Goal: Task Accomplishment & Management: Complete application form

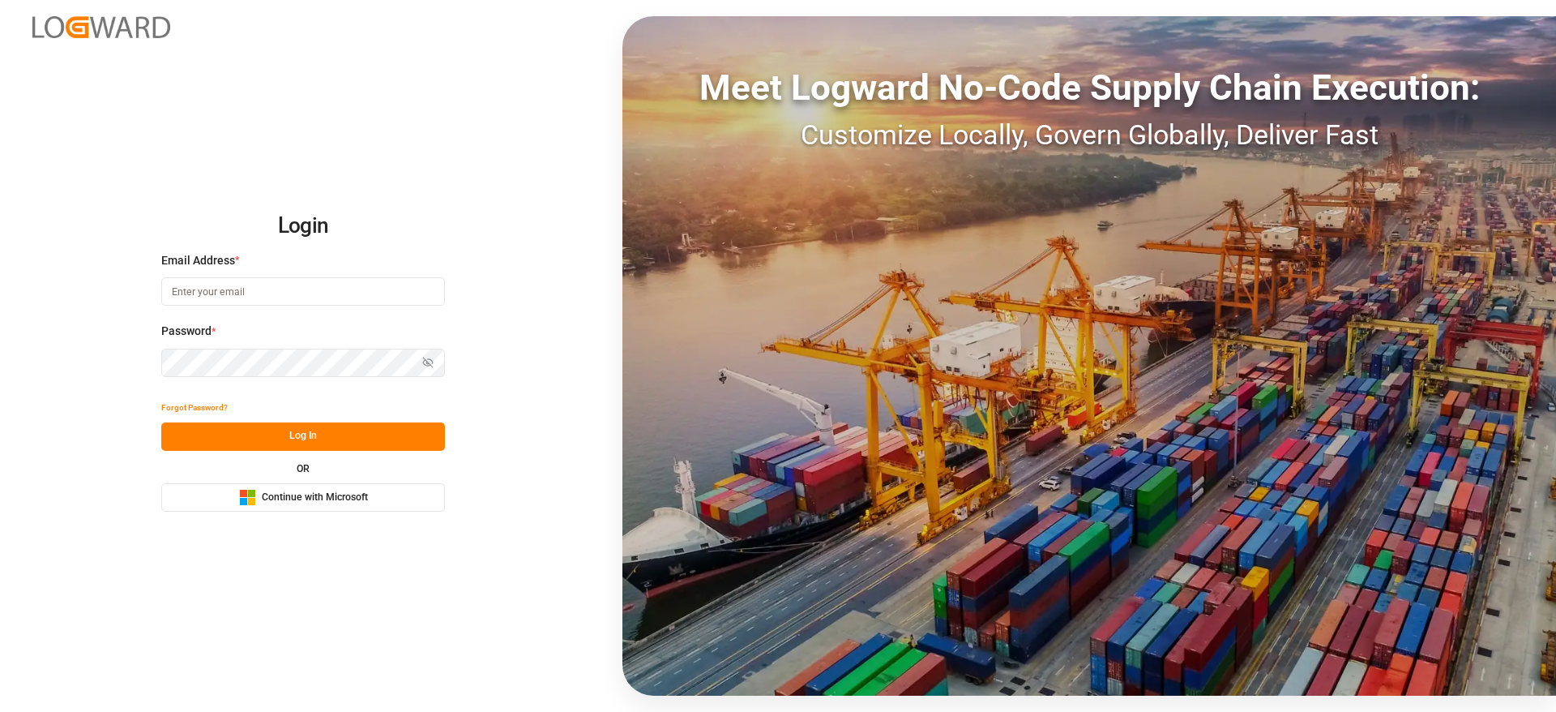
click at [350, 516] on div "Login Email Address * Password * Show password Forgot Password? Log In OR Micro…" at bounding box center [778, 356] width 1556 height 712
click at [353, 510] on button "Microsoft Logo Continue with Microsoft" at bounding box center [303, 497] width 284 height 28
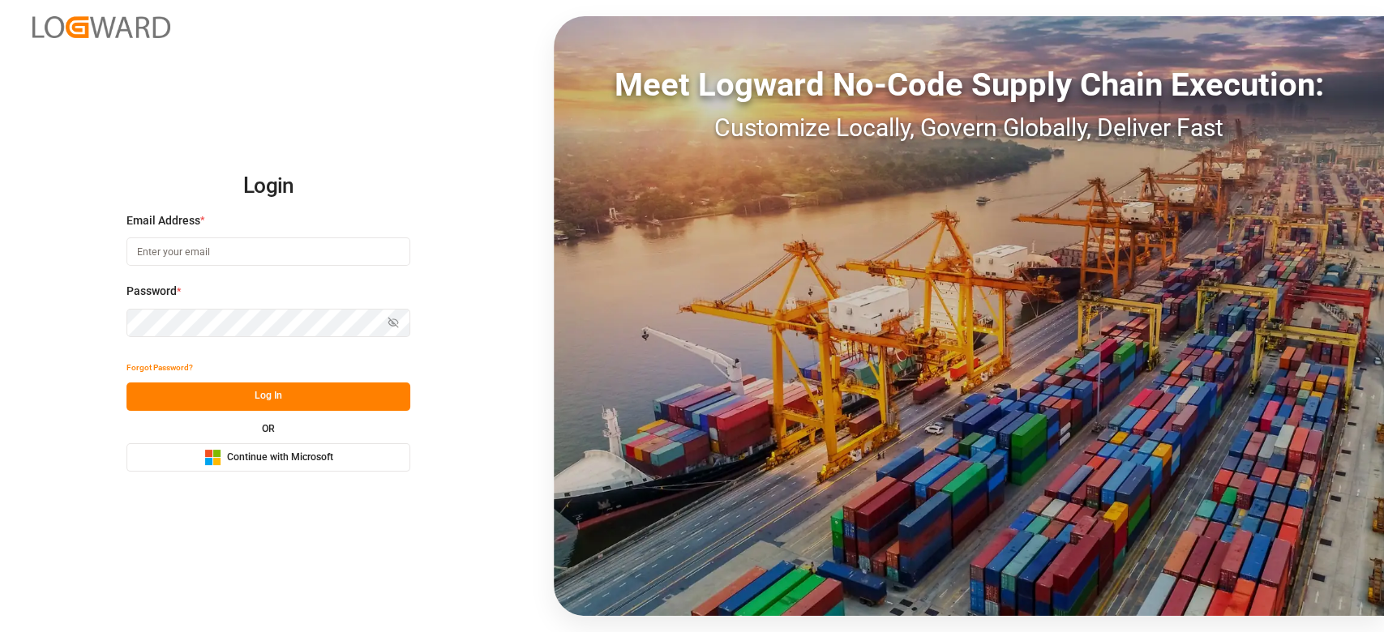
click at [278, 463] on span "Continue with Microsoft" at bounding box center [280, 458] width 106 height 15
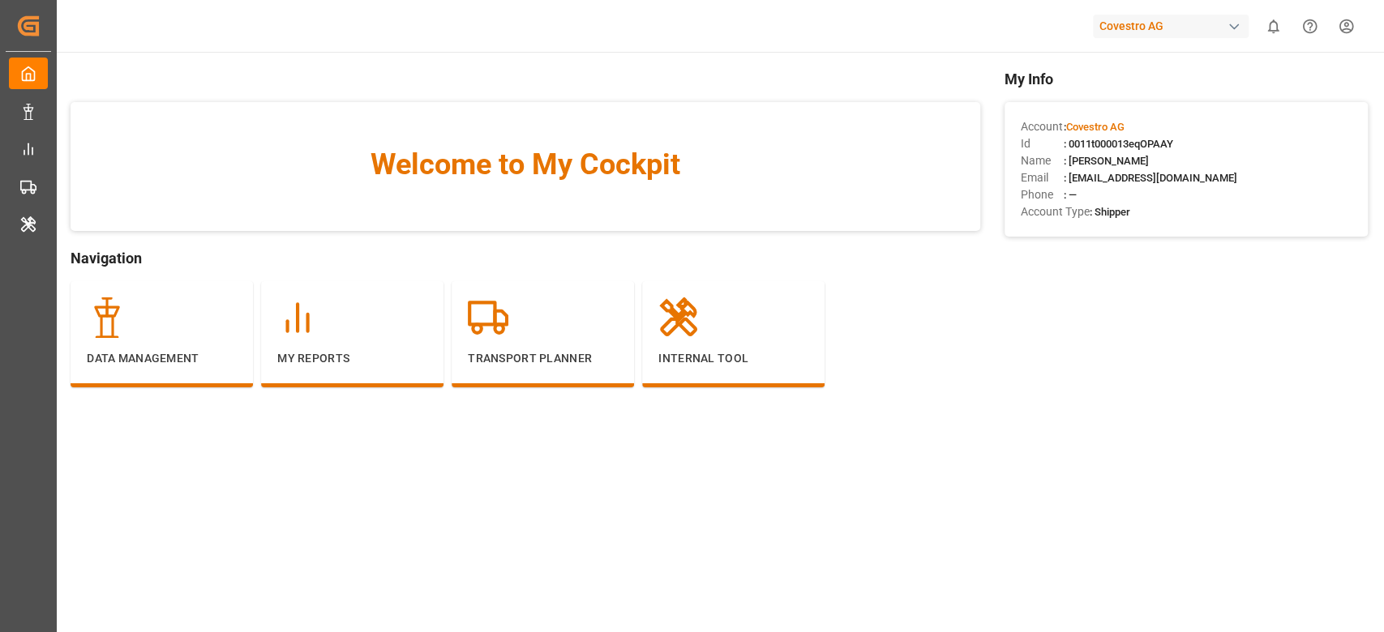
click at [1217, 39] on div "Covestro AG" at bounding box center [1174, 26] width 162 height 31
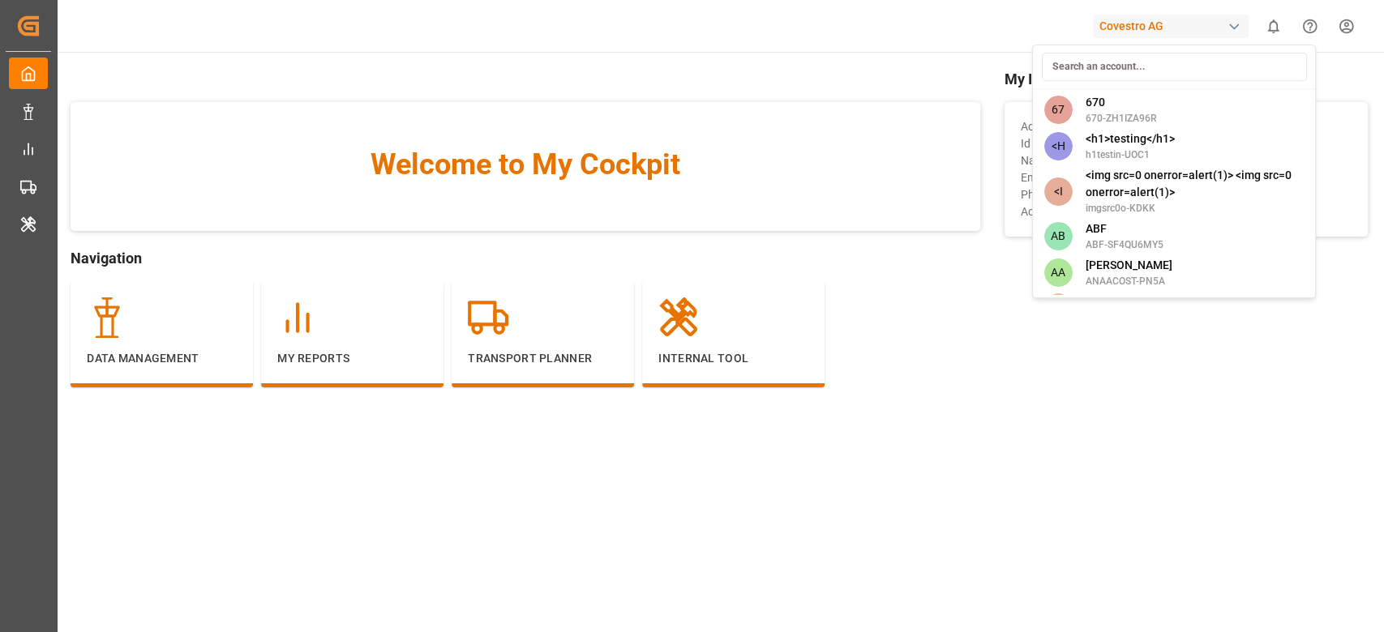
click at [1162, 57] on input at bounding box center [1173, 67] width 265 height 28
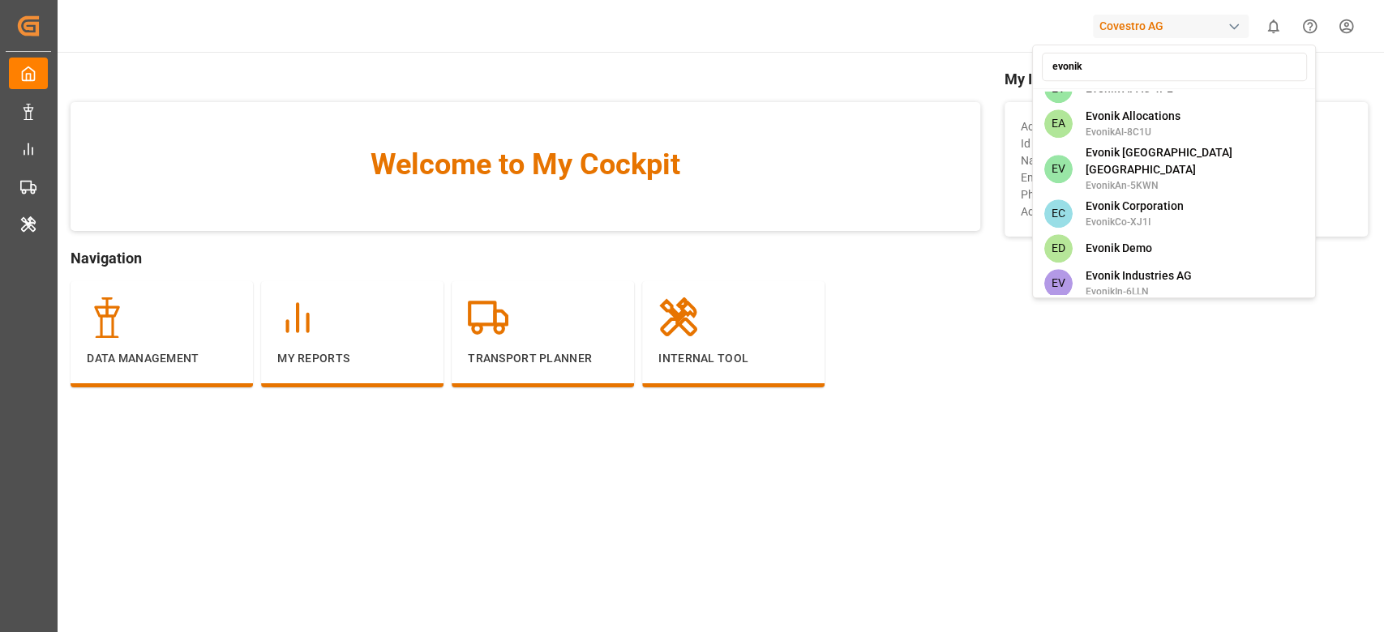
scroll to position [868, 0]
type input "evonik"
click at [1133, 265] on span "Evonik Industries AG" at bounding box center [1138, 273] width 106 height 17
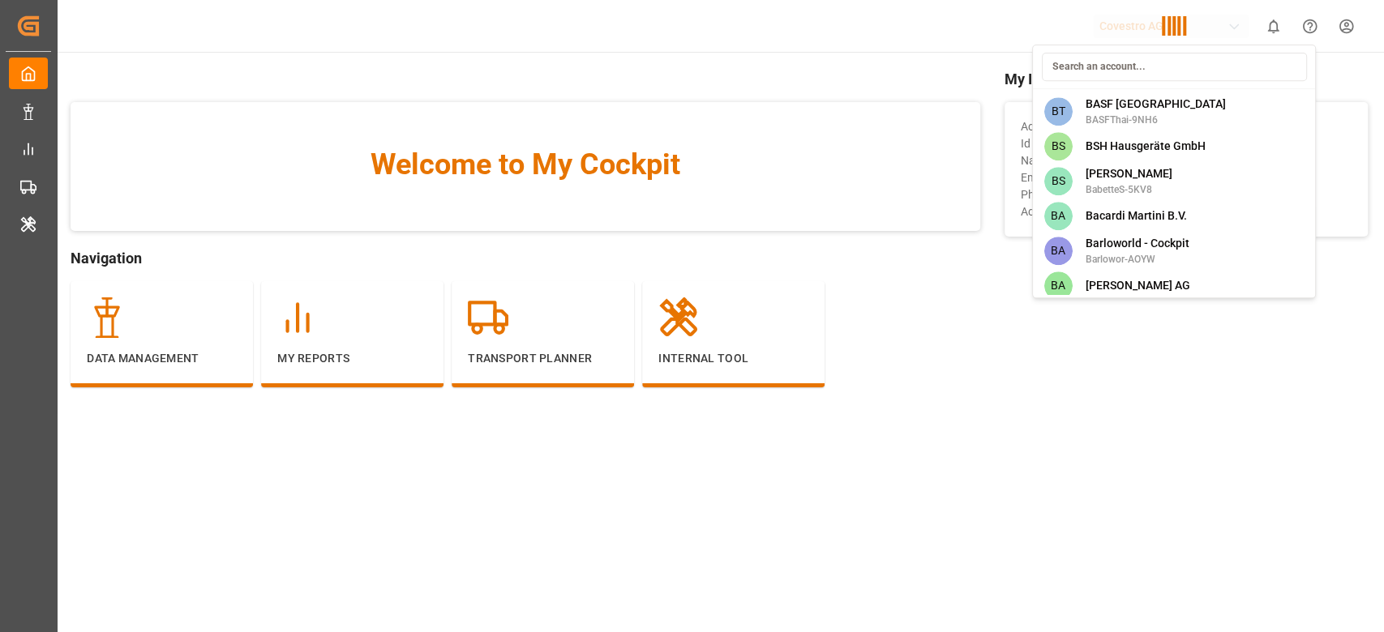
scroll to position [4266, 0]
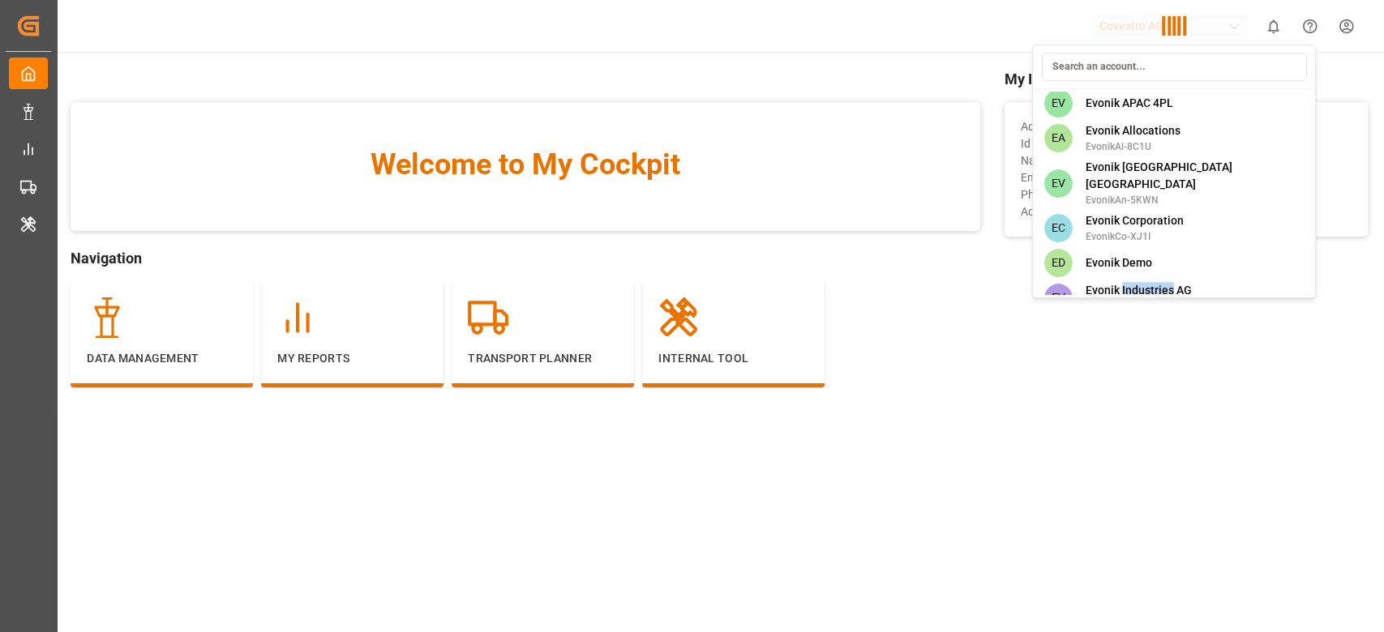
click at [1133, 242] on div "67 670 670-ZH1IZA96R <H <h1>testing</h1> h1testin-UOC1 <I <img src=0 onerror=al…" at bounding box center [1174, 172] width 284 height 254
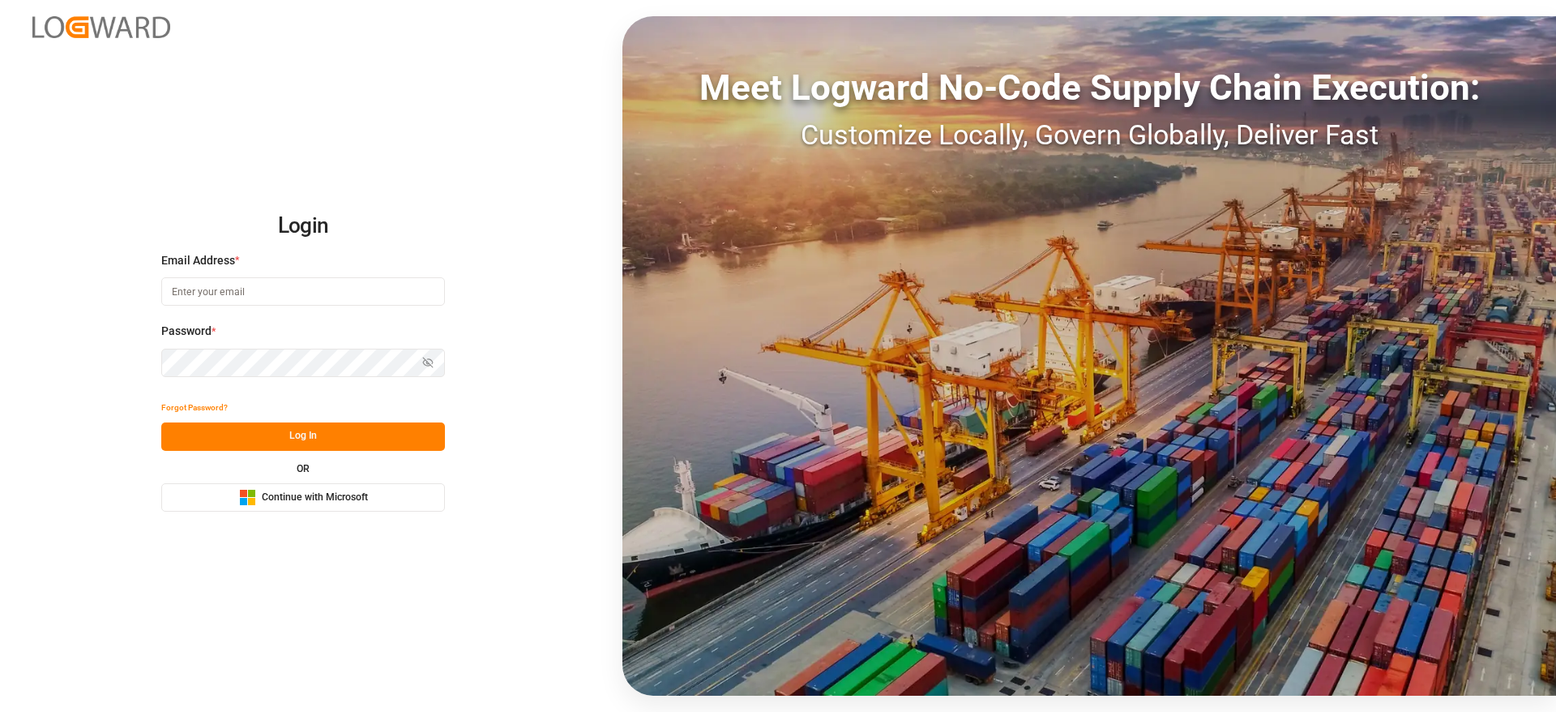
click at [374, 496] on button "Microsoft Logo Continue with Microsoft" at bounding box center [303, 497] width 284 height 28
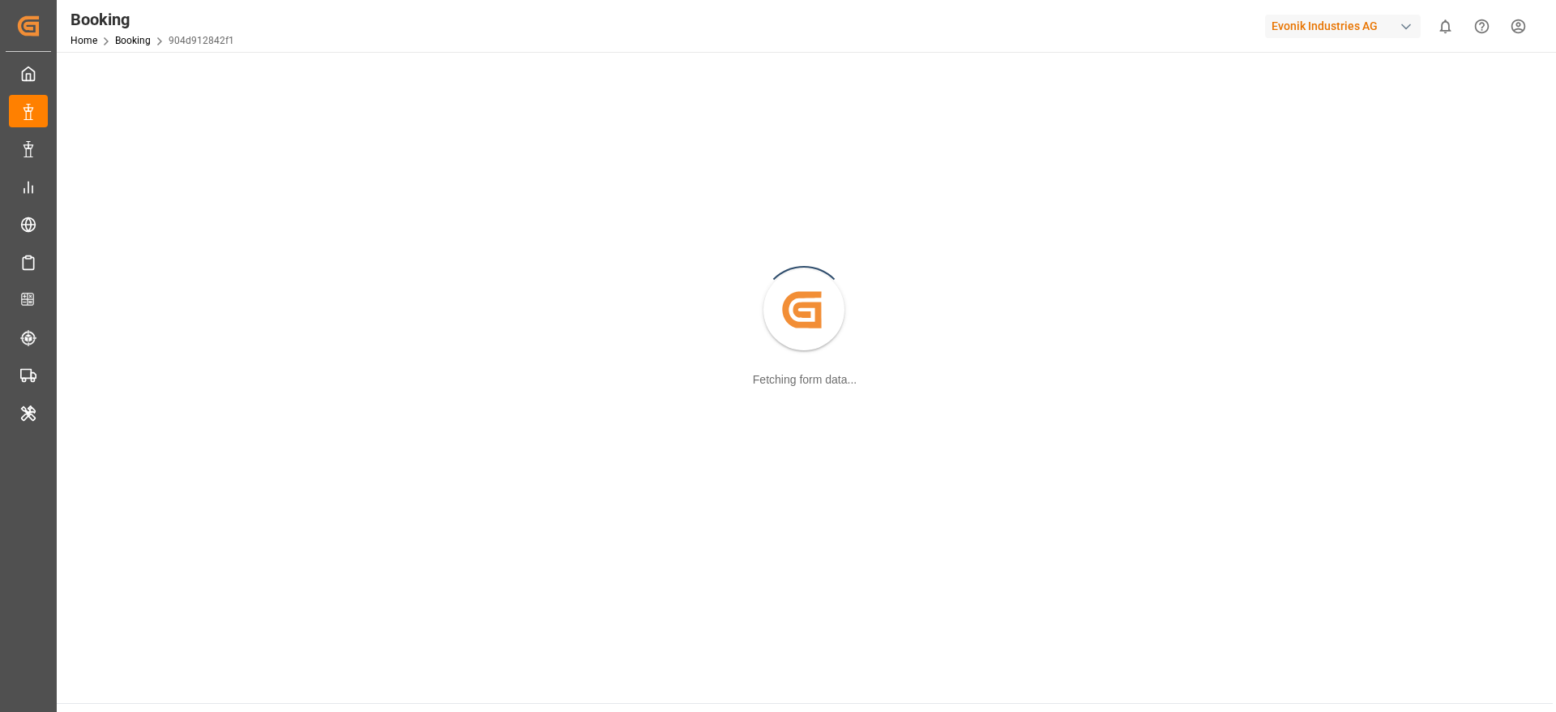
click at [800, 421] on div "Created by potrace 1.15, written by [PERSON_NAME] [DATE]-[DATE] Fetching form d…" at bounding box center [804, 311] width 1477 height 498
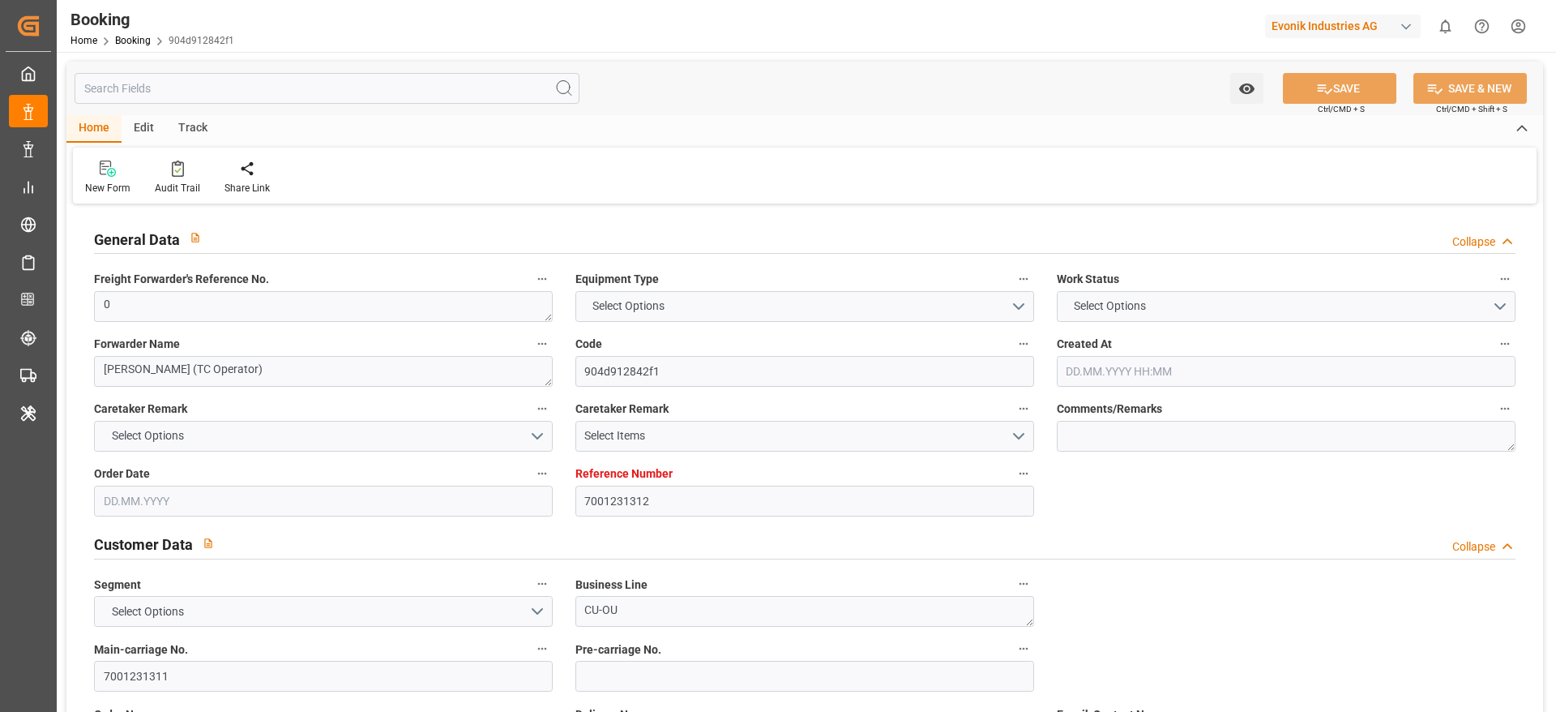
type input "7001231312"
type input "9778791"
type input "Hapag [PERSON_NAME]"
type input "Hapag [PERSON_NAME] Aktiengesellschaft"
type input "NLRTM"
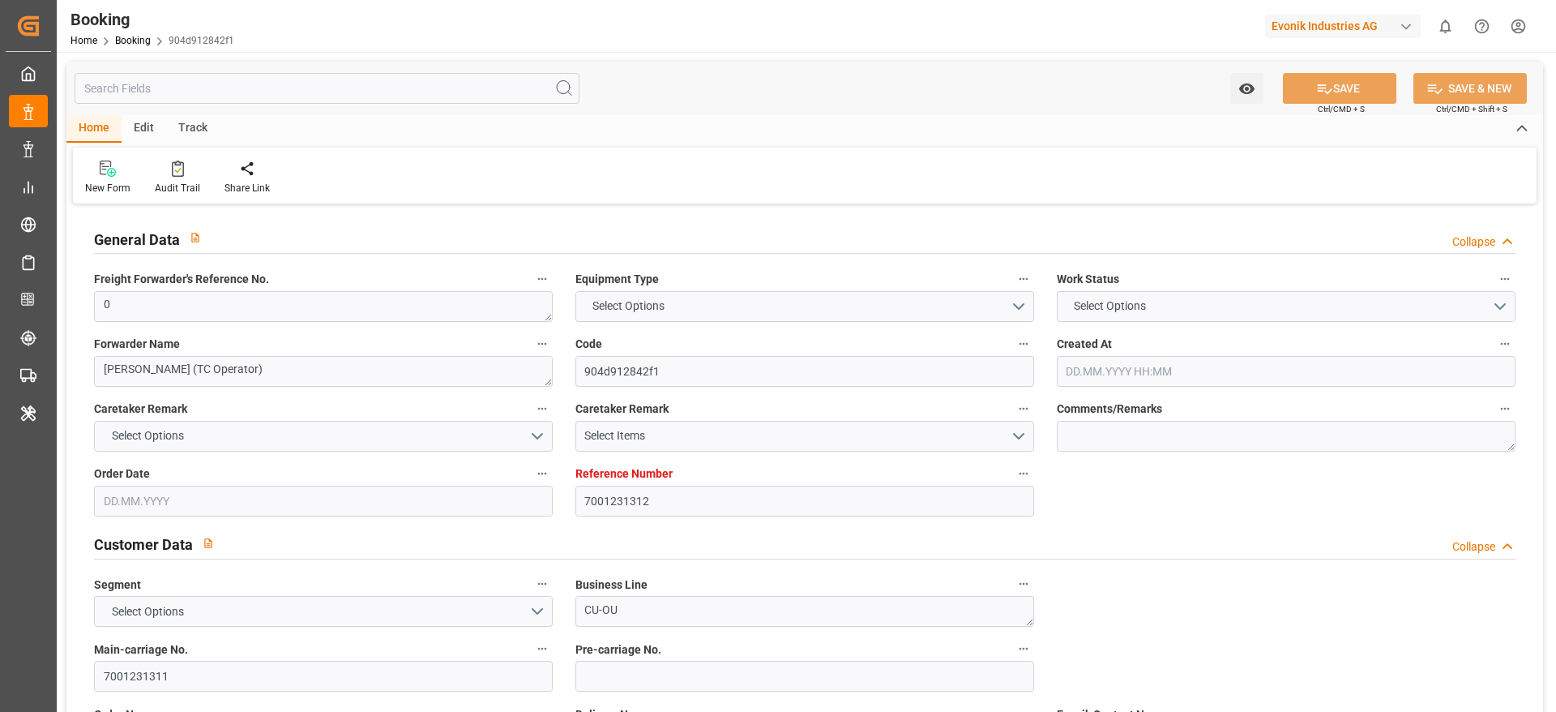
type input "CNSGH"
type input "0"
type input "24.07.2025 09:03"
type input "24.07.2025"
type input "09.10.2025"
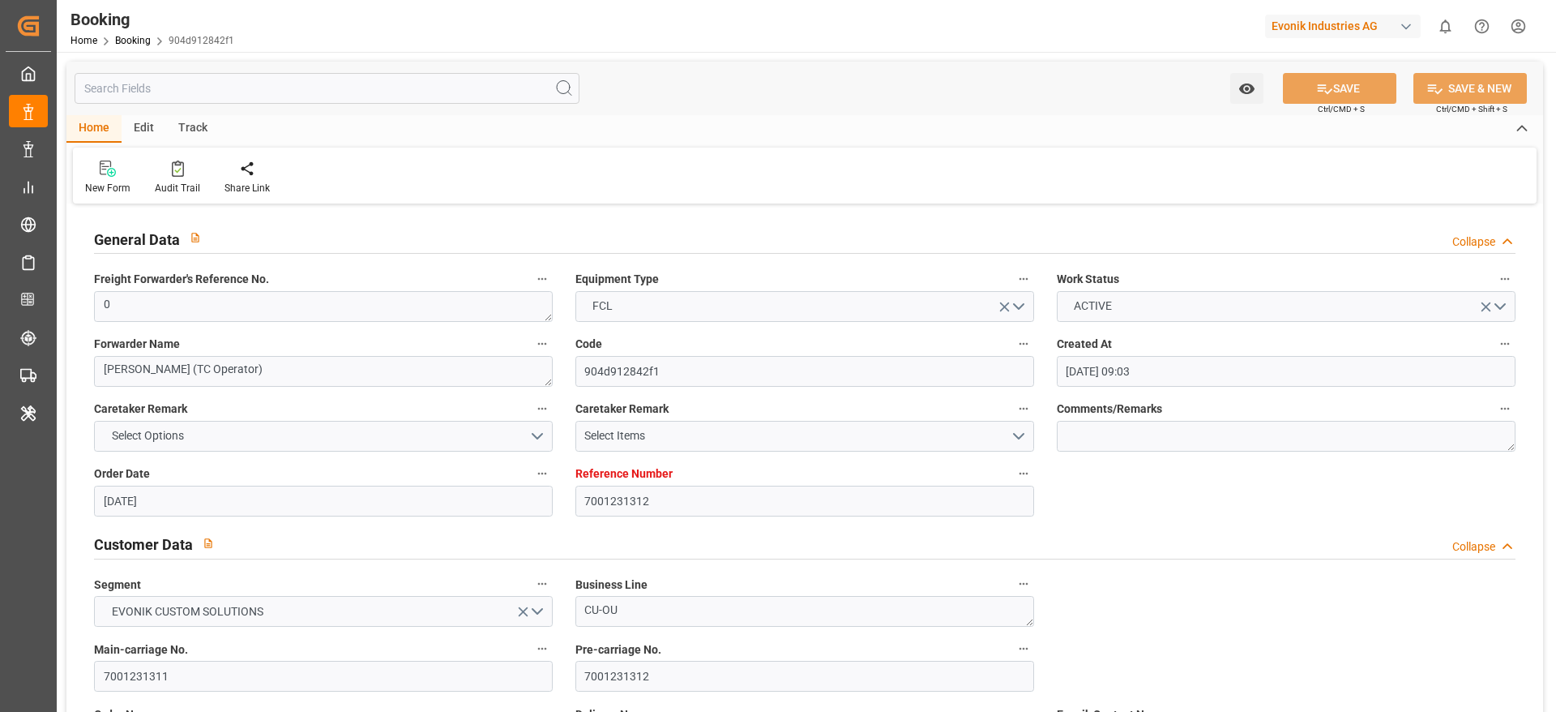
type input "13.08.2025"
type input "[DATE] 00:00"
type input "07.08.2025 00:00"
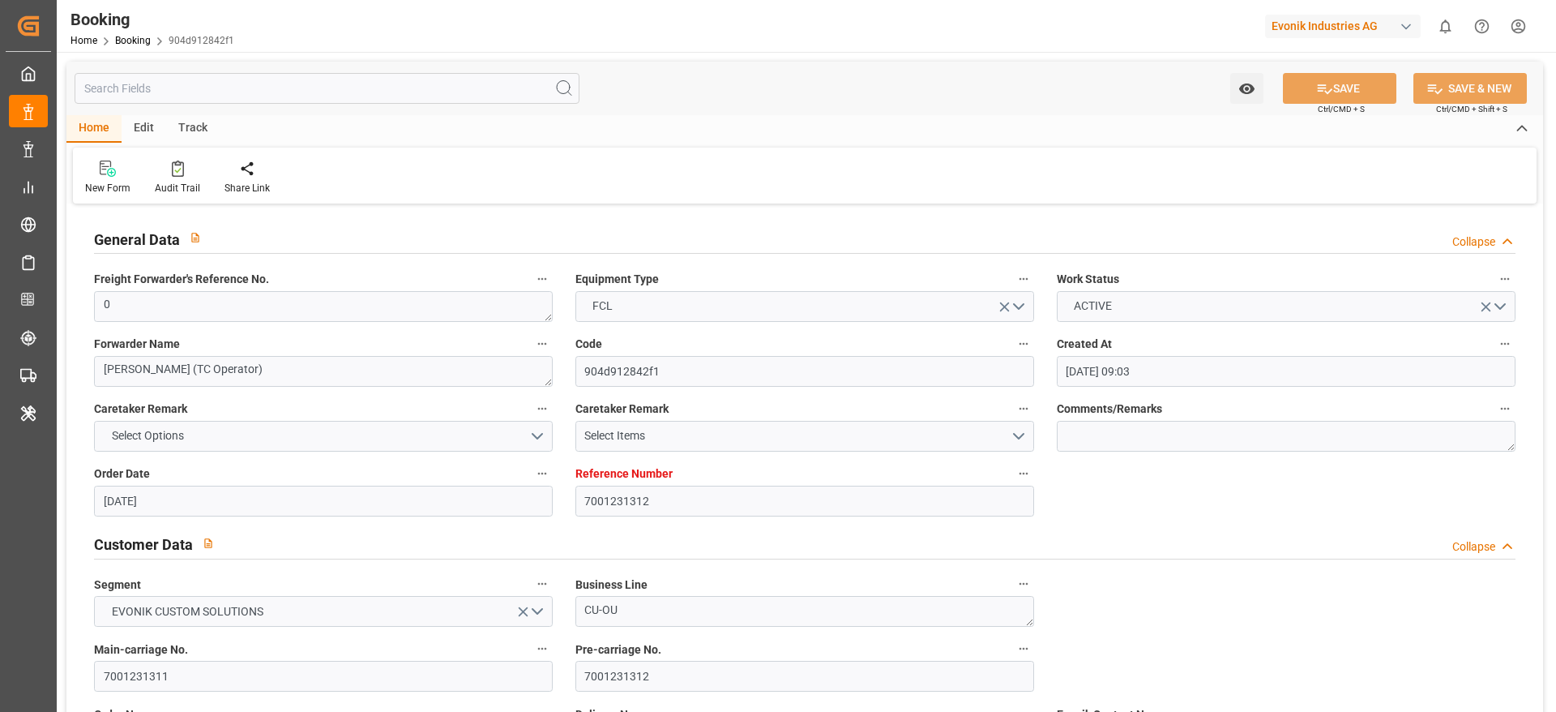
type input "[DATE] 00:00"
type input "31.07.2025"
type input "11.08.2025 06:01"
click at [165, 189] on div "Audit Trail" at bounding box center [177, 188] width 45 height 15
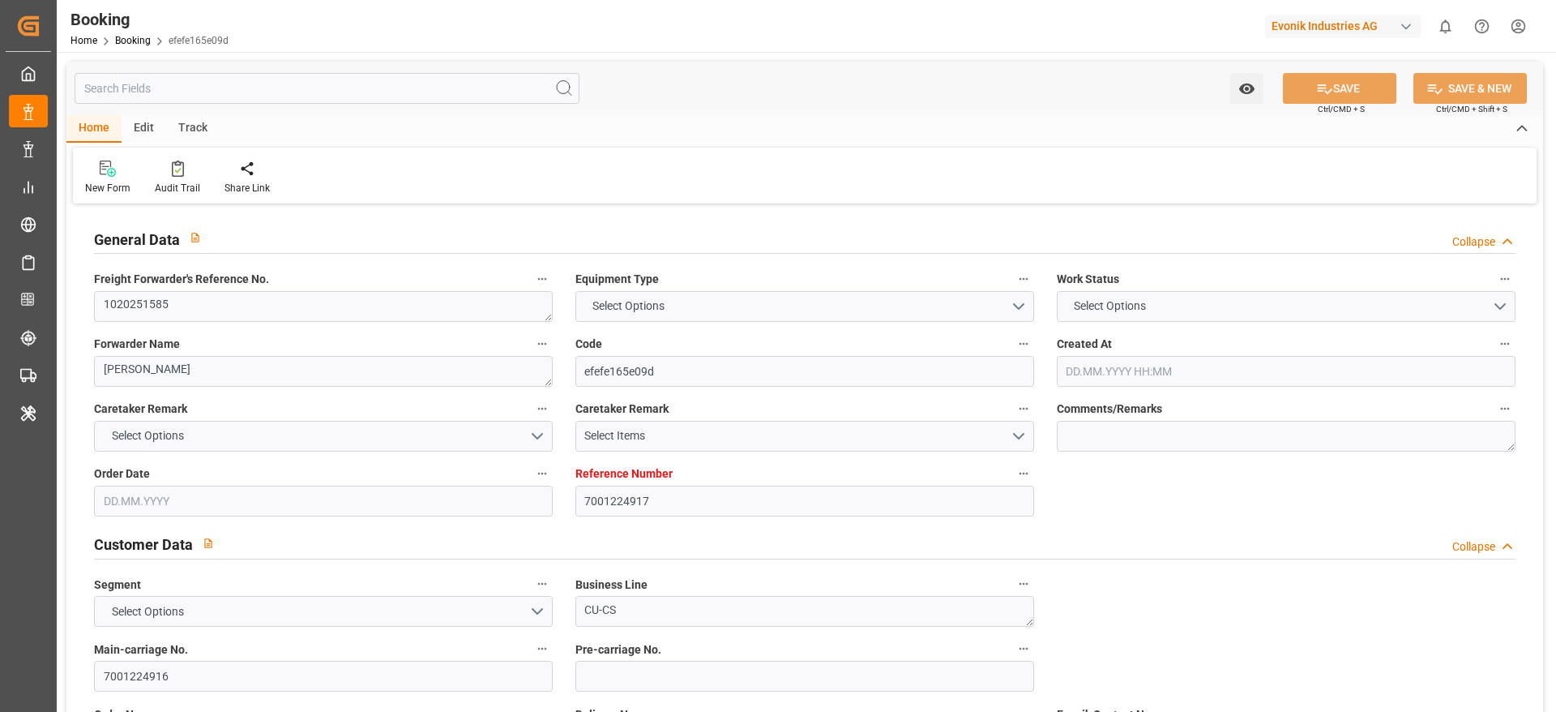
type input "7001224917"
type input "9778791"
type input "Hapag [PERSON_NAME]"
type input "Hapag [PERSON_NAME] Aktiengesellschaft"
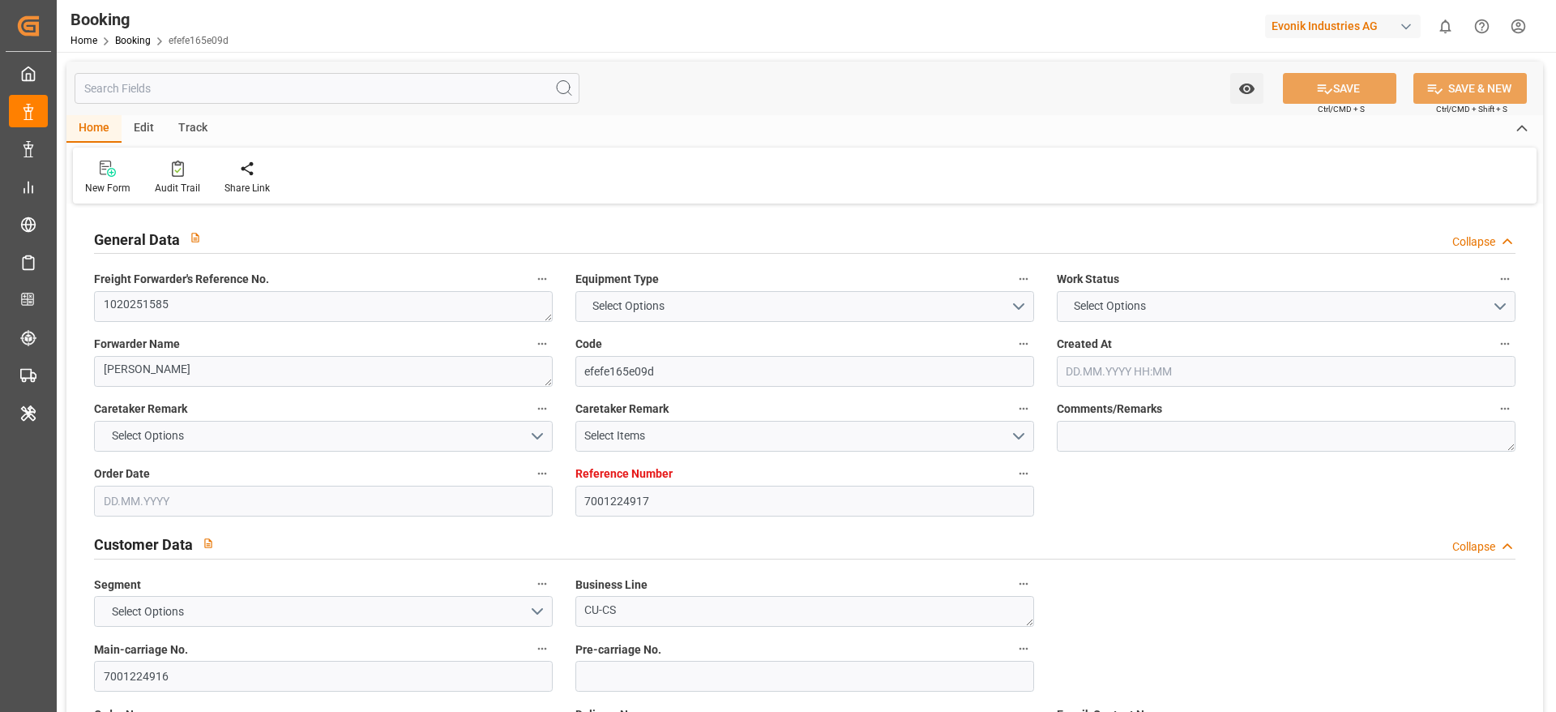
type input "NLRTM"
type input "KRPUS"
type input "CNSHG"
type input "0"
type input "NLRTM"
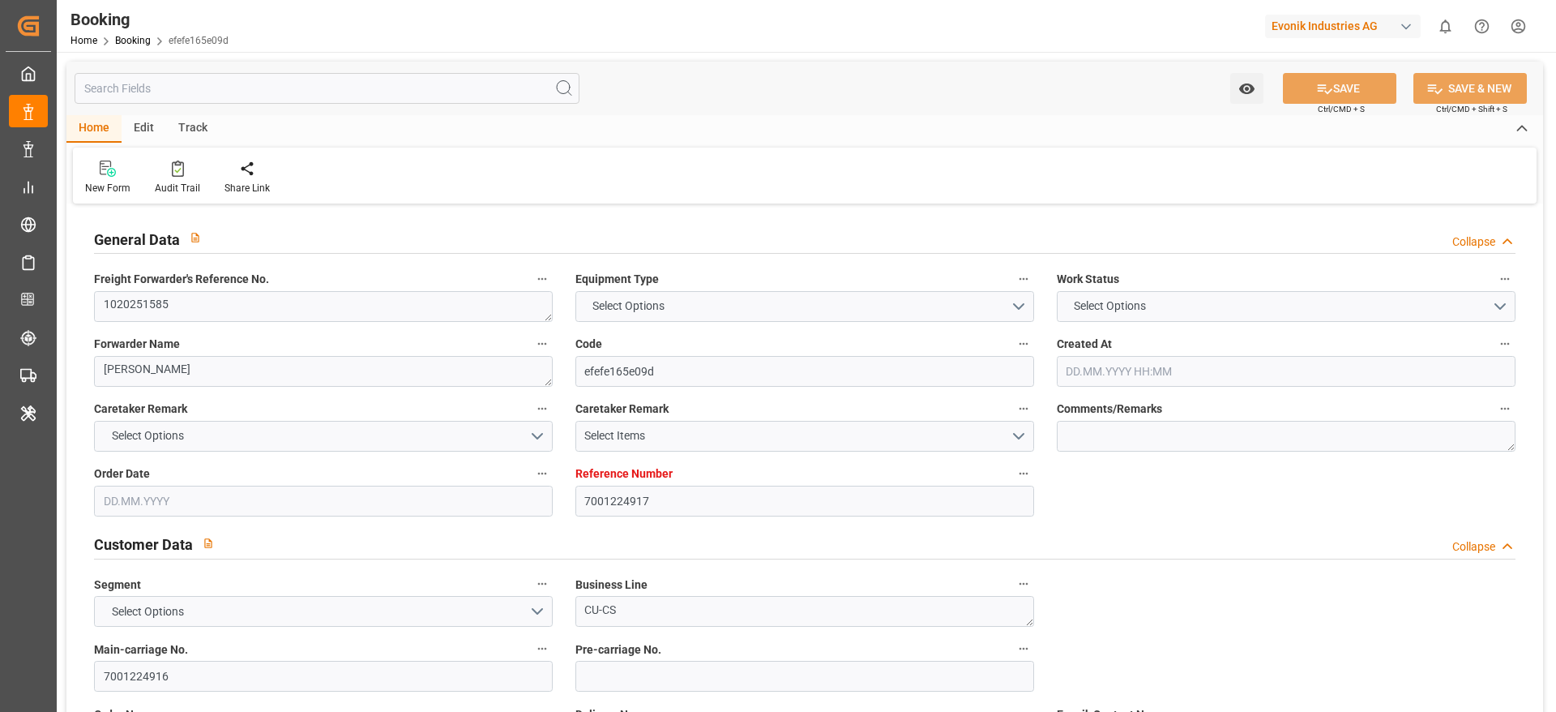
type input "KRPUS"
type input "9687540"
type input "[DATE] 06:50"
type input "[DATE]"
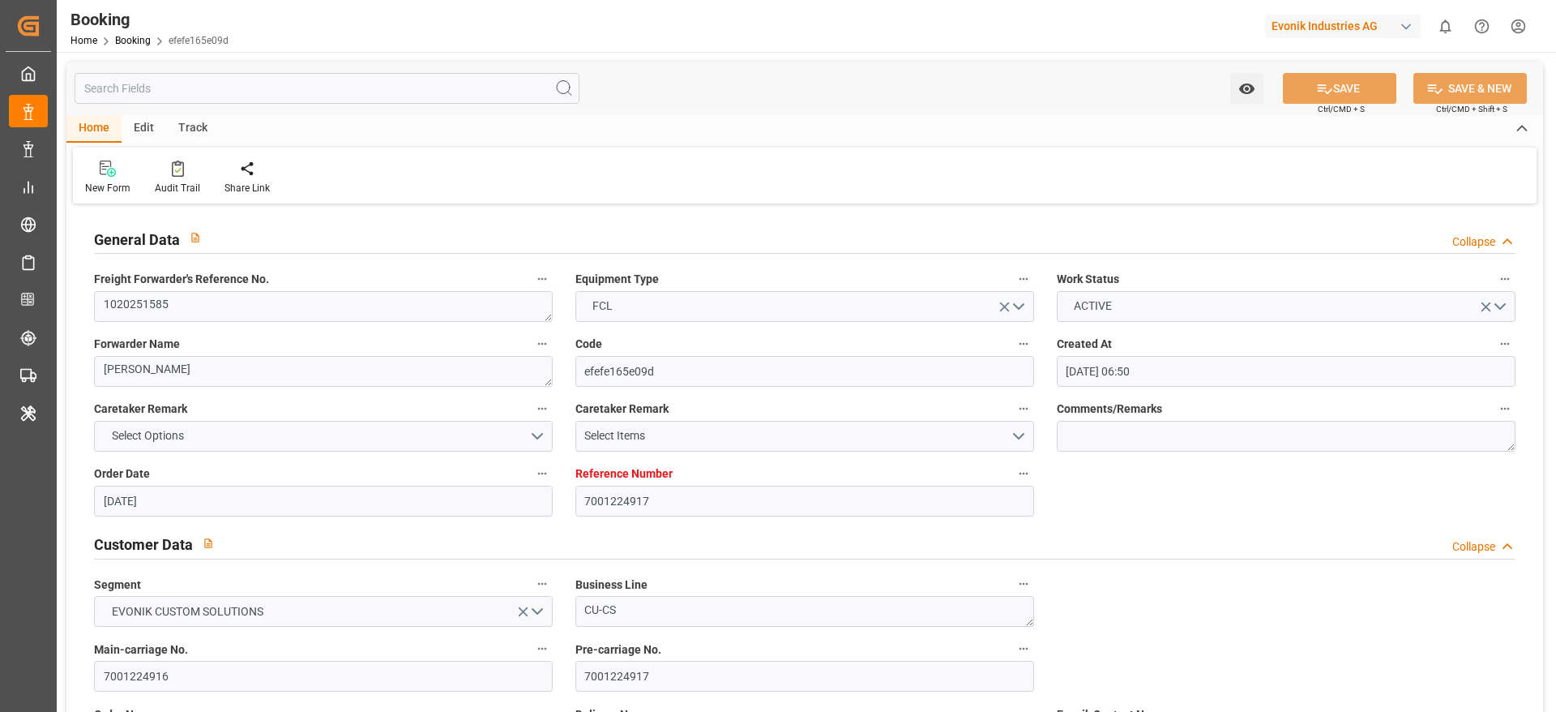
type input "[DATE]"
type input "[DATE] 00:00"
type input "[DATE] 10:00"
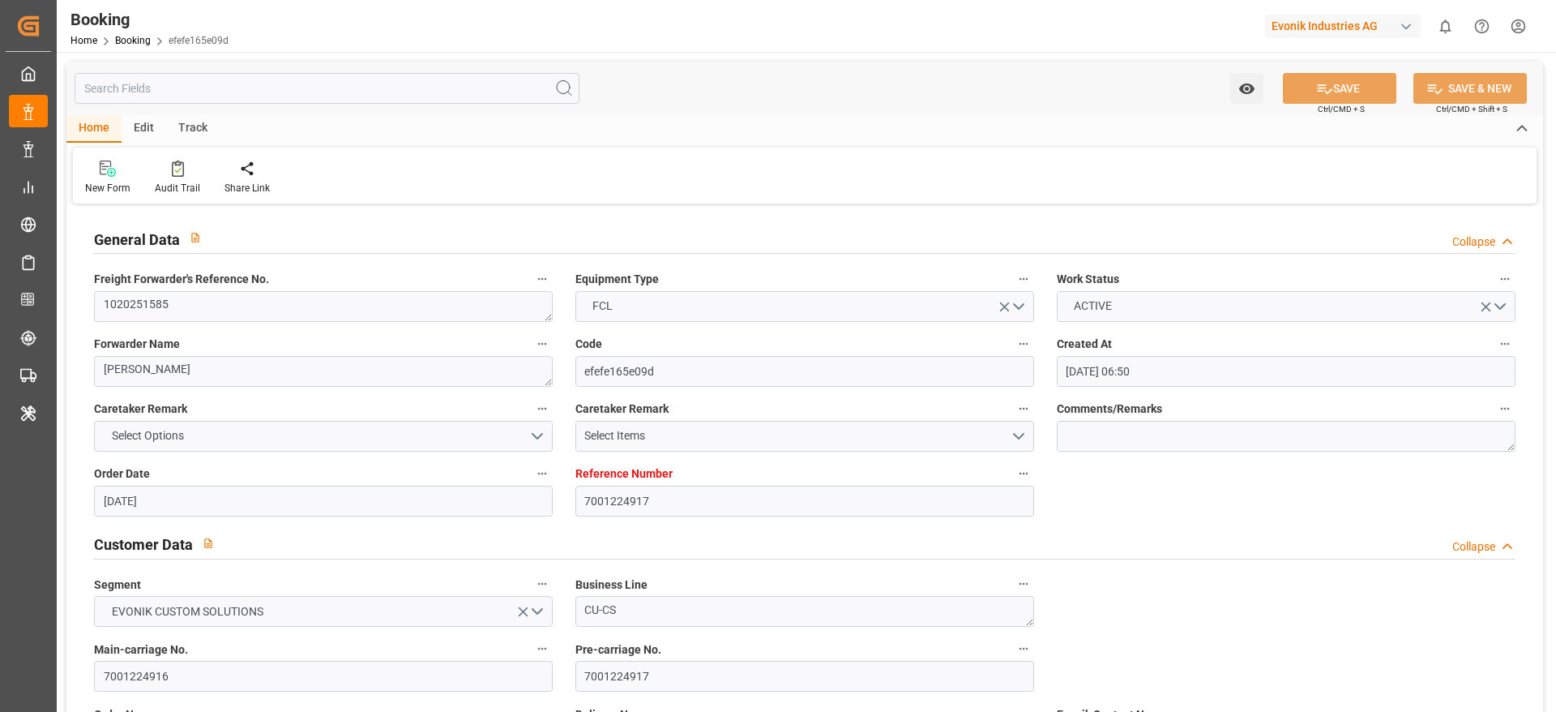
type input "[DATE] 12:10"
type input "[DATE] 15:00"
type input "[DATE] 00:00"
type input "[DATE] 01:30"
type input "[DATE] 00:00"
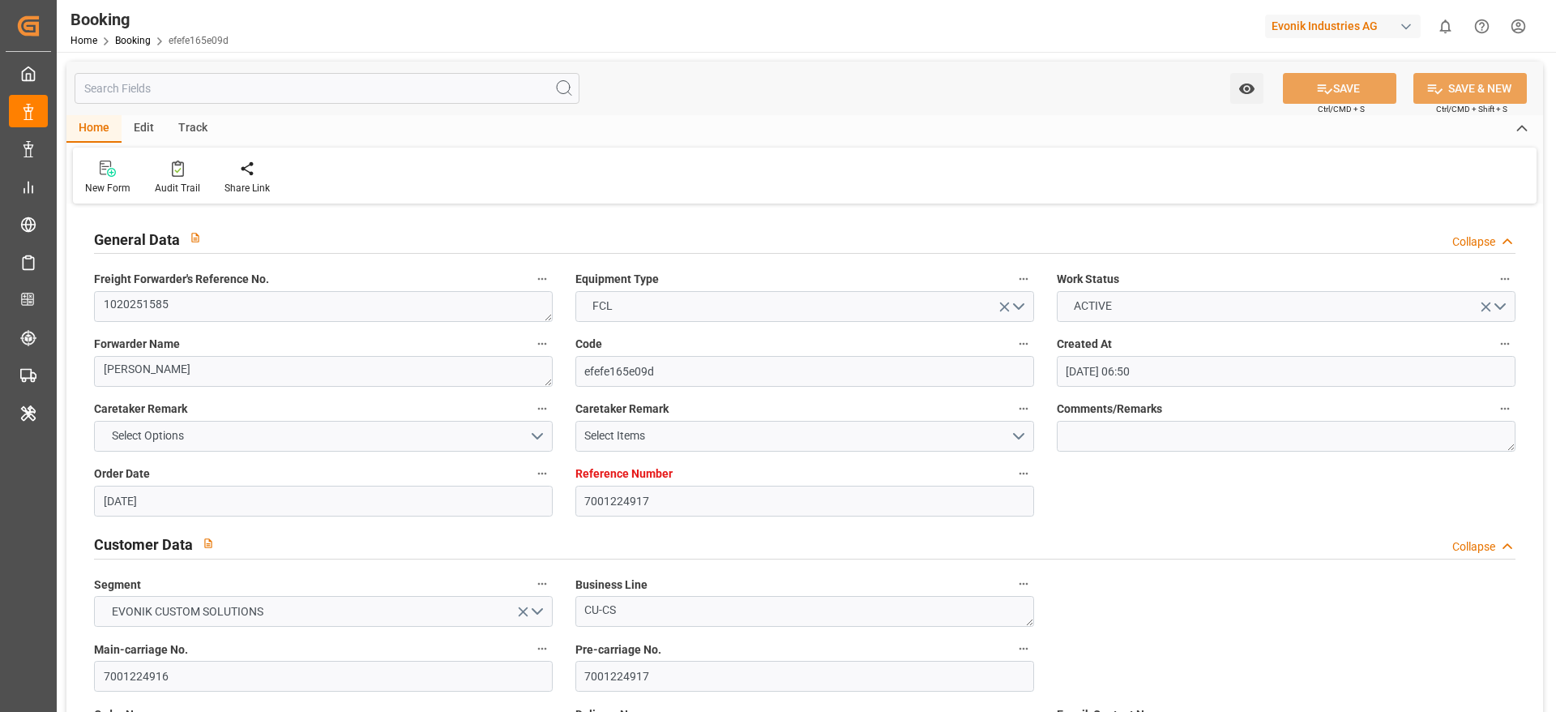
type input "[DATE] 05:00"
type input "[DATE] 00:00"
type input "[DATE]"
type input "[DATE] 08:09"
type input "[DATE]"
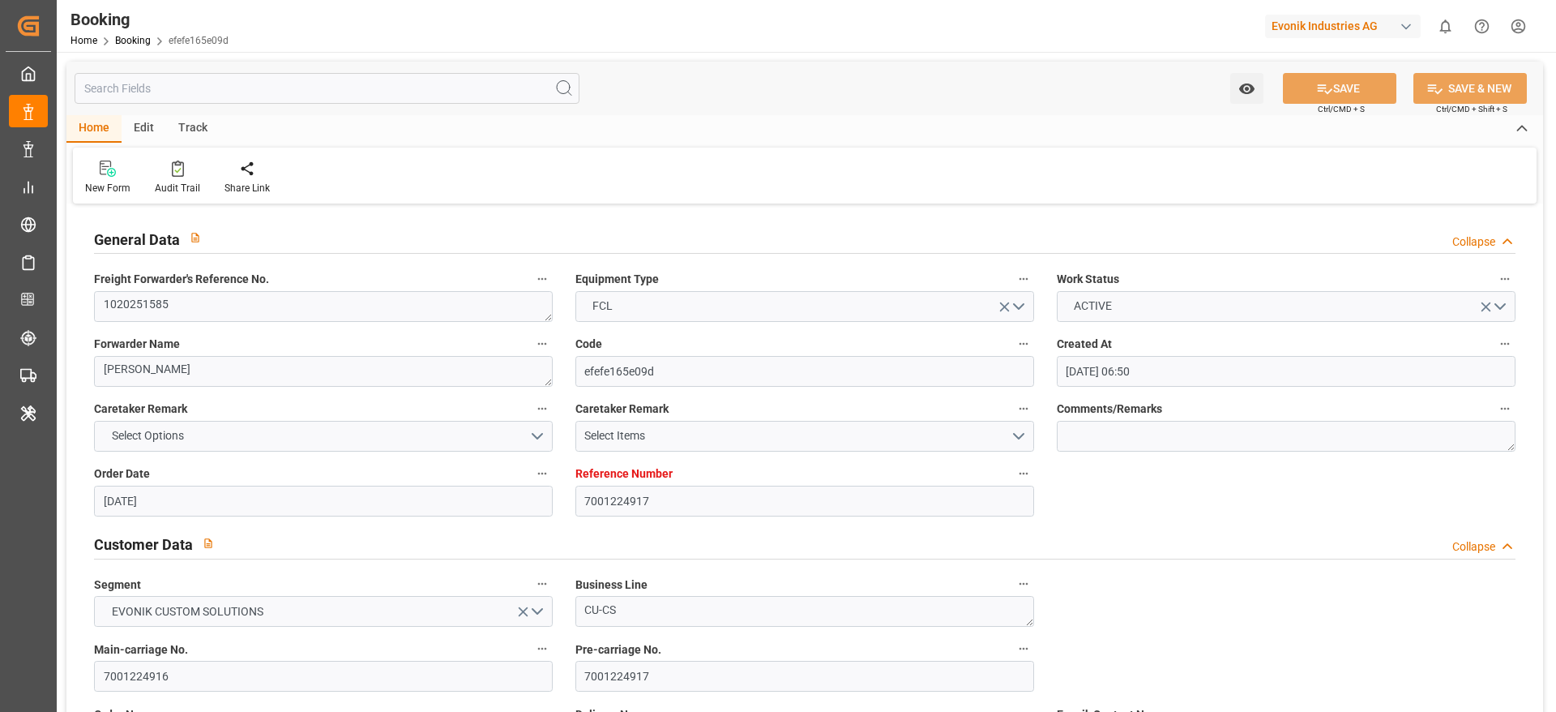
type input "[DATE] 10:23"
type input "[DATE] 19:31"
type input "[DATE] 02:16"
type input "[DATE] 11:09"
type input "[DATE] 01:30"
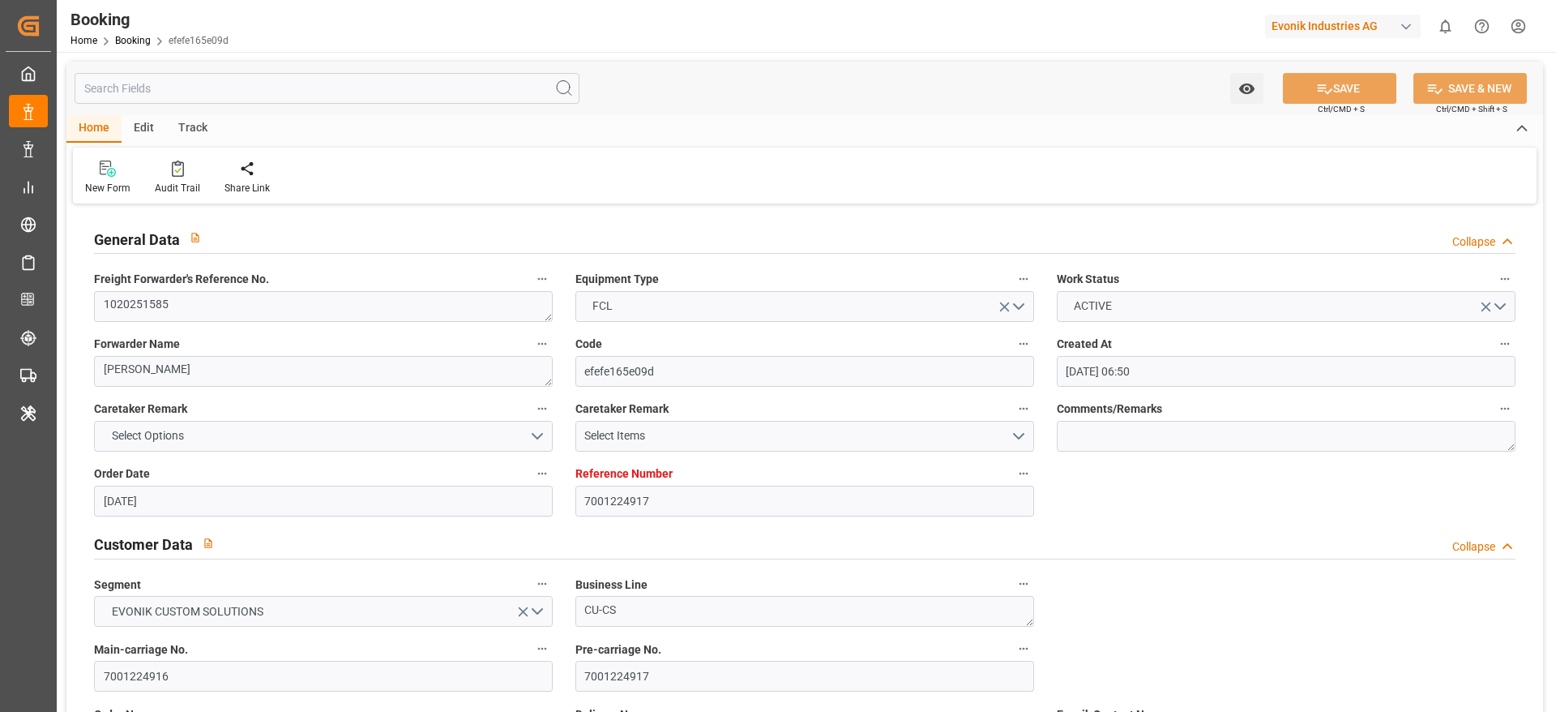
type input "[DATE] 10:32"
type input "[DATE] 05:00"
type input "[DATE] 15:00"
type input "[DATE] 04:33"
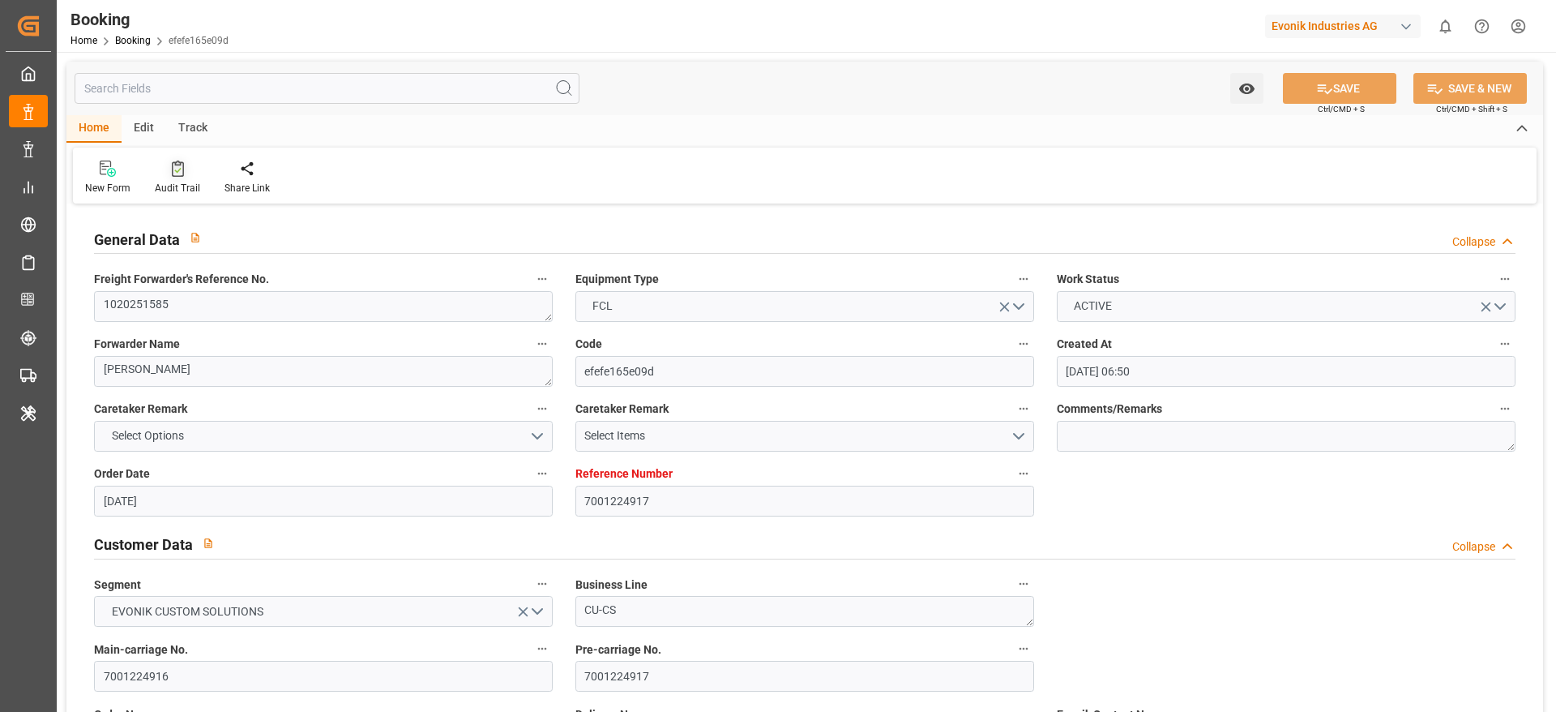
click at [191, 195] on div "Audit Trail" at bounding box center [177, 188] width 45 height 15
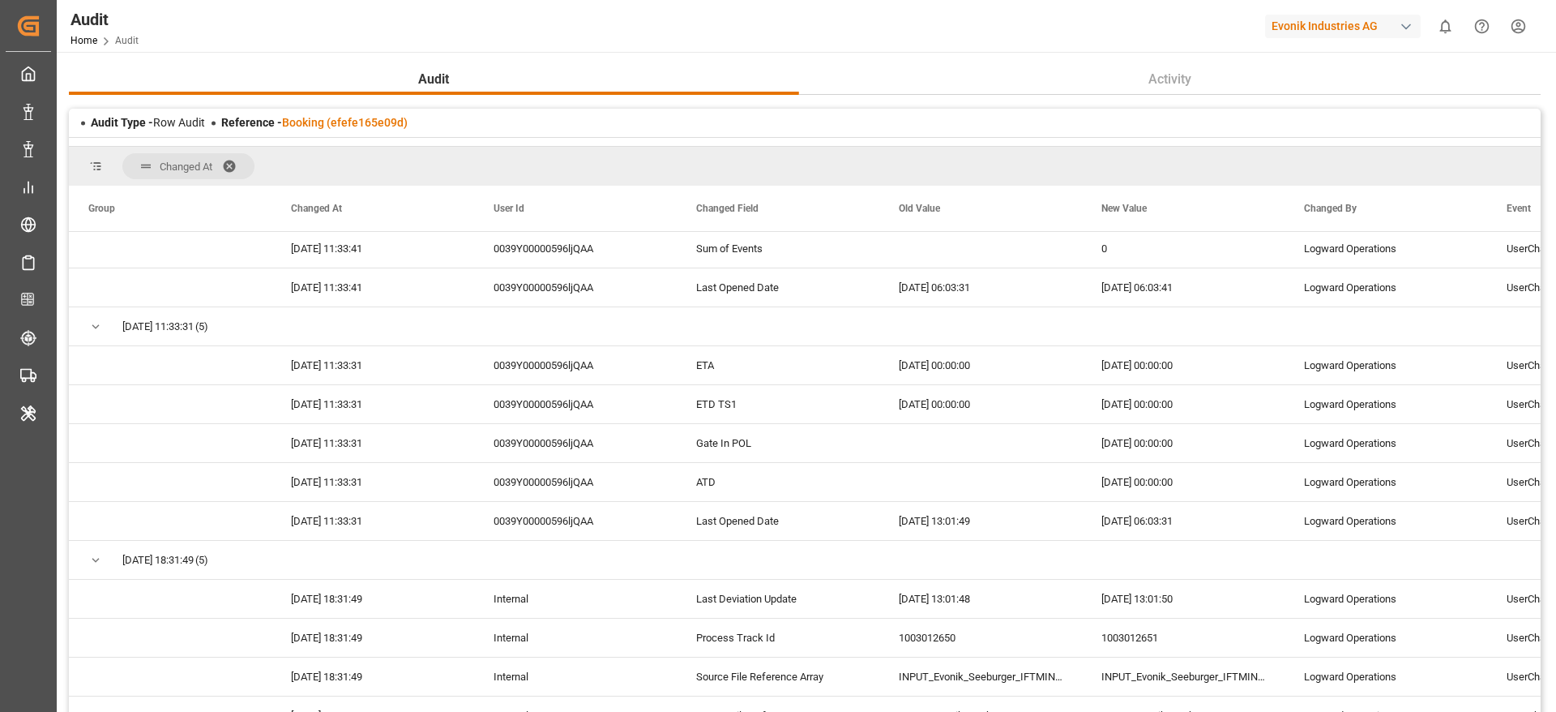
scroll to position [1867, 0]
click at [599, 442] on div "0039Y00000596ljQAA" at bounding box center [575, 446] width 203 height 38
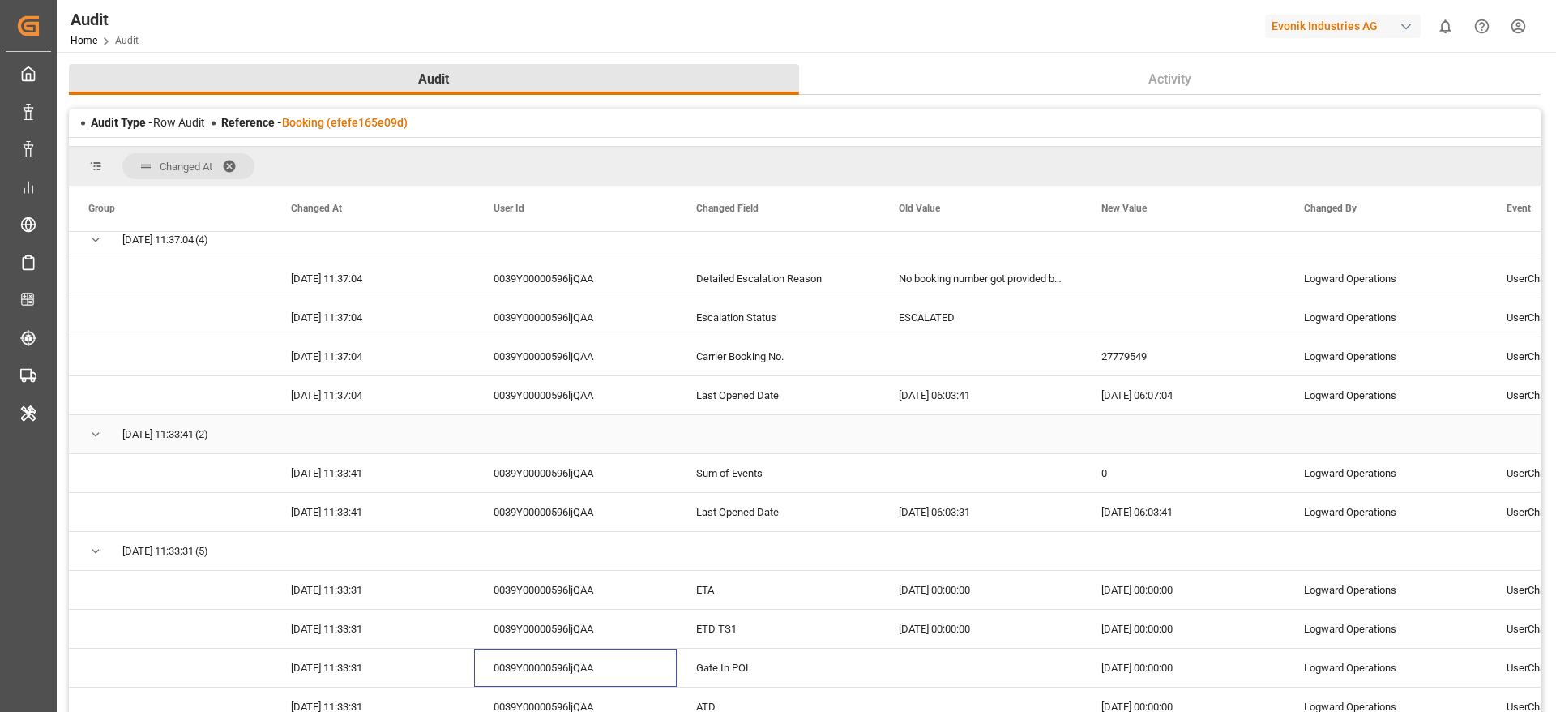
scroll to position [1646, 0]
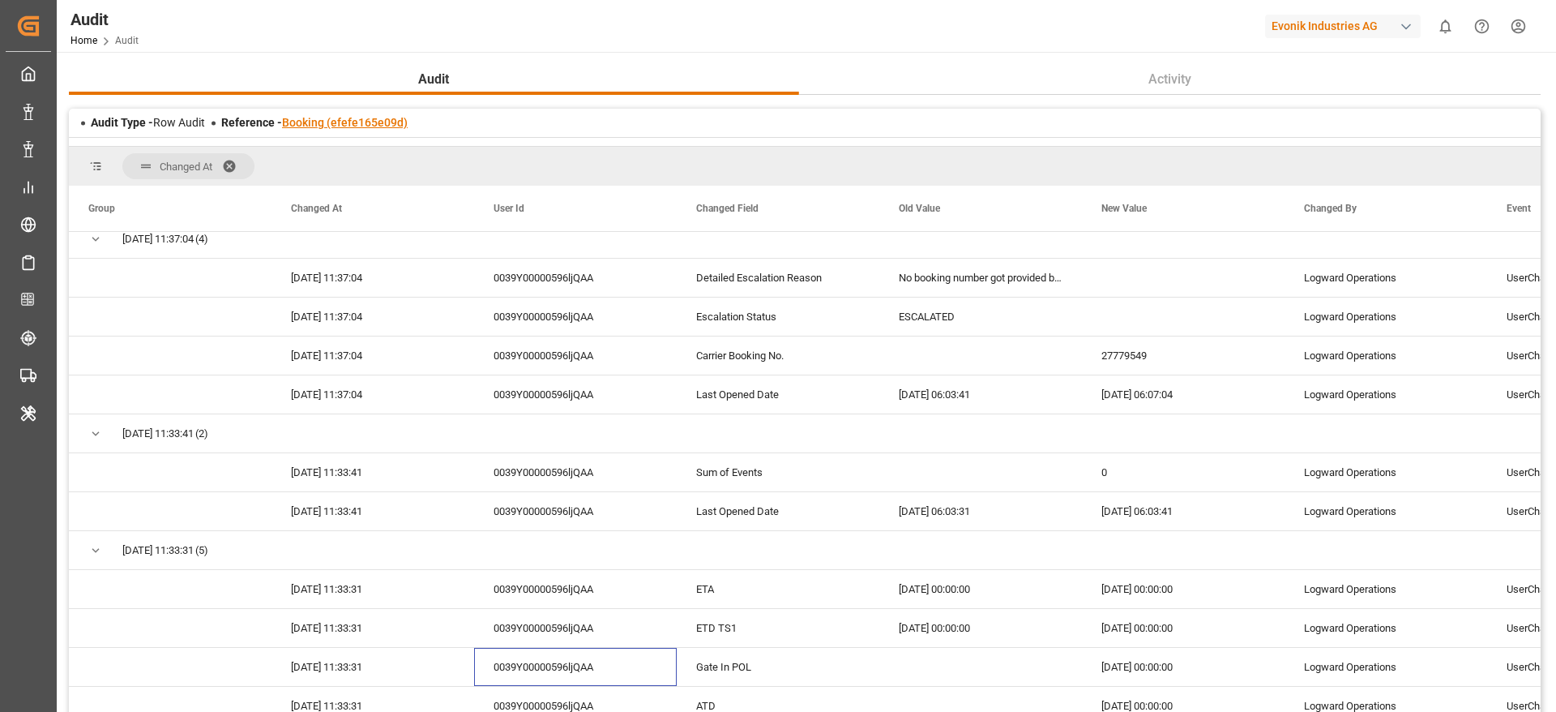
click at [356, 125] on link "Booking (efefe165e09d)" at bounding box center [345, 122] width 126 height 13
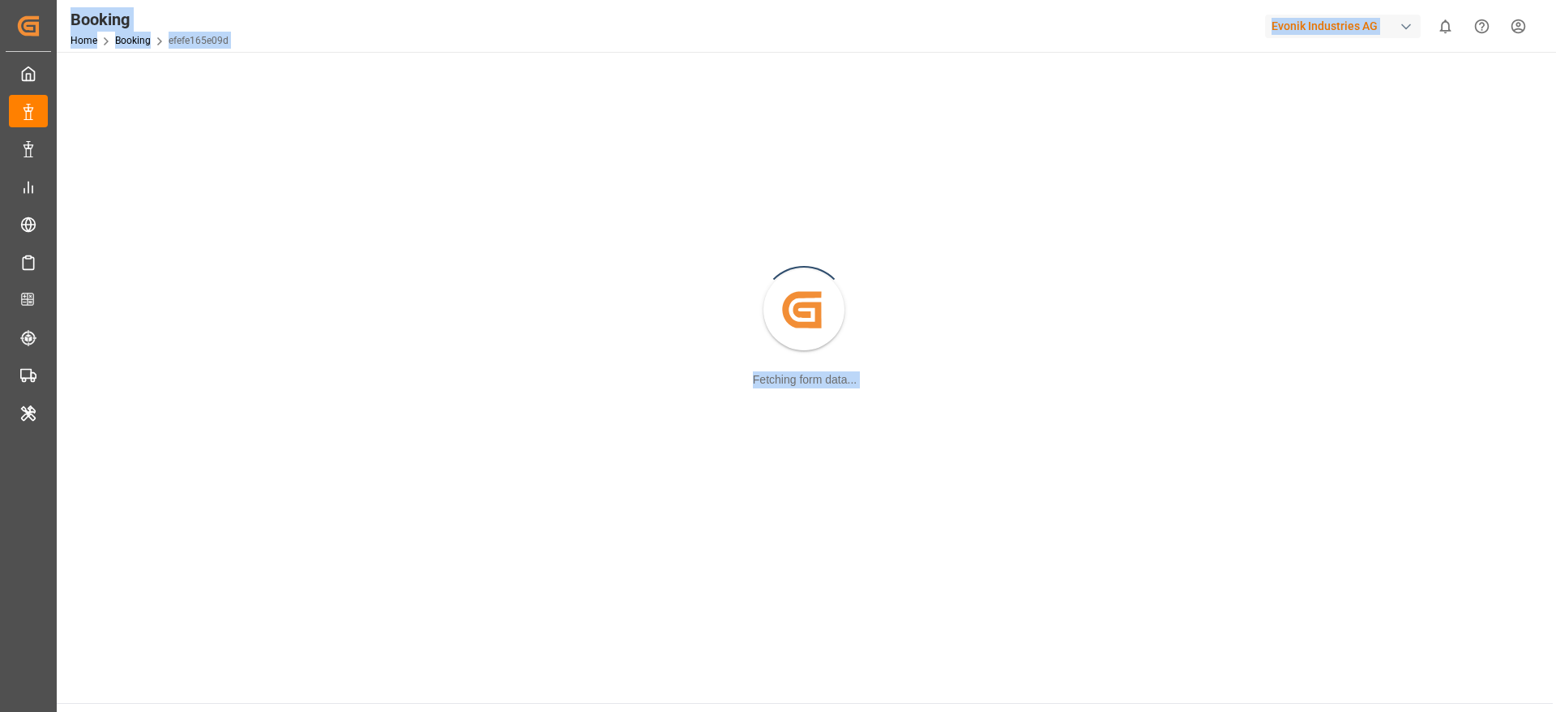
click at [356, 125] on div "Created by potrace 1.15, written by [PERSON_NAME] [DATE]-[DATE] Fetching form d…" at bounding box center [804, 311] width 1477 height 498
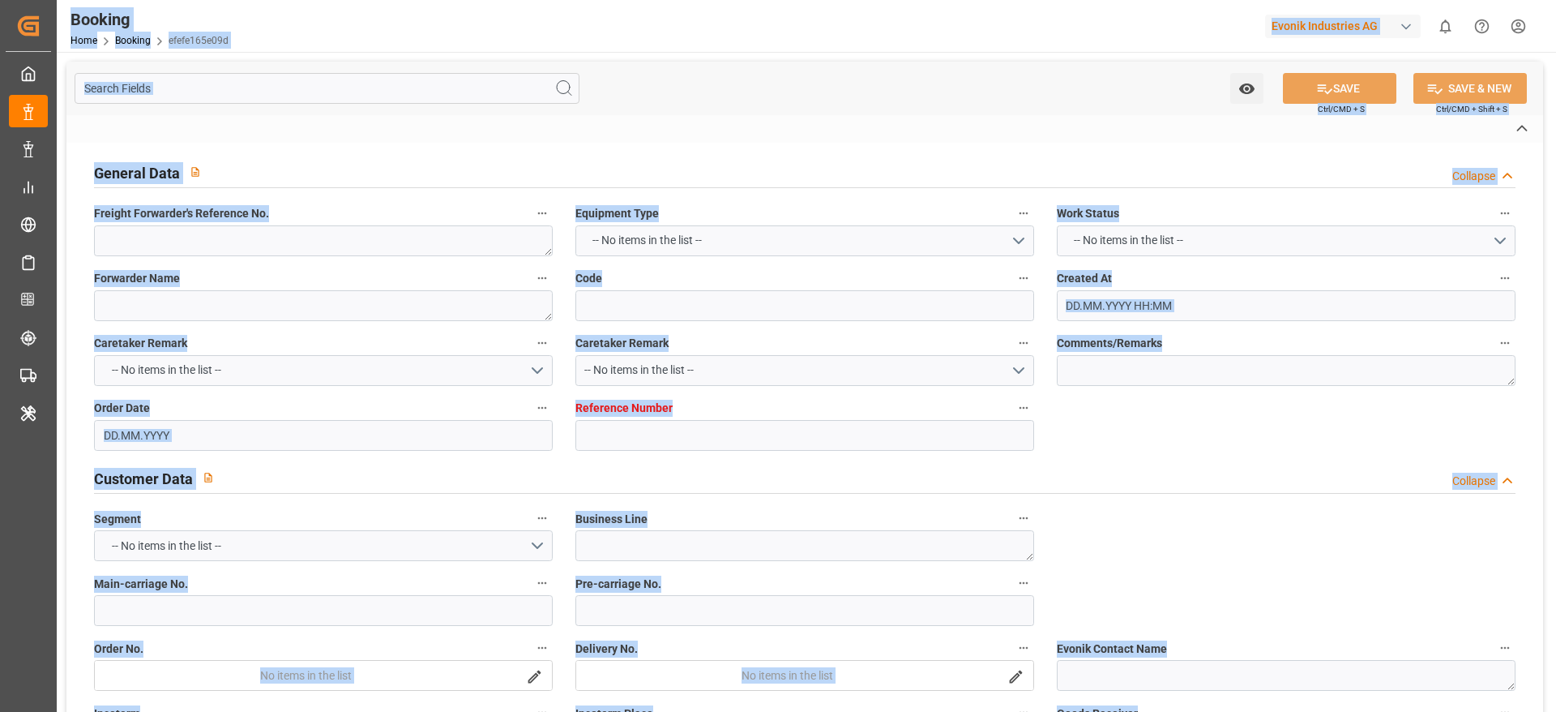
type textarea "1020251585"
type textarea "[PERSON_NAME]"
type input "efefe165e09d"
type input "7001224917"
type textarea "CU-CS"
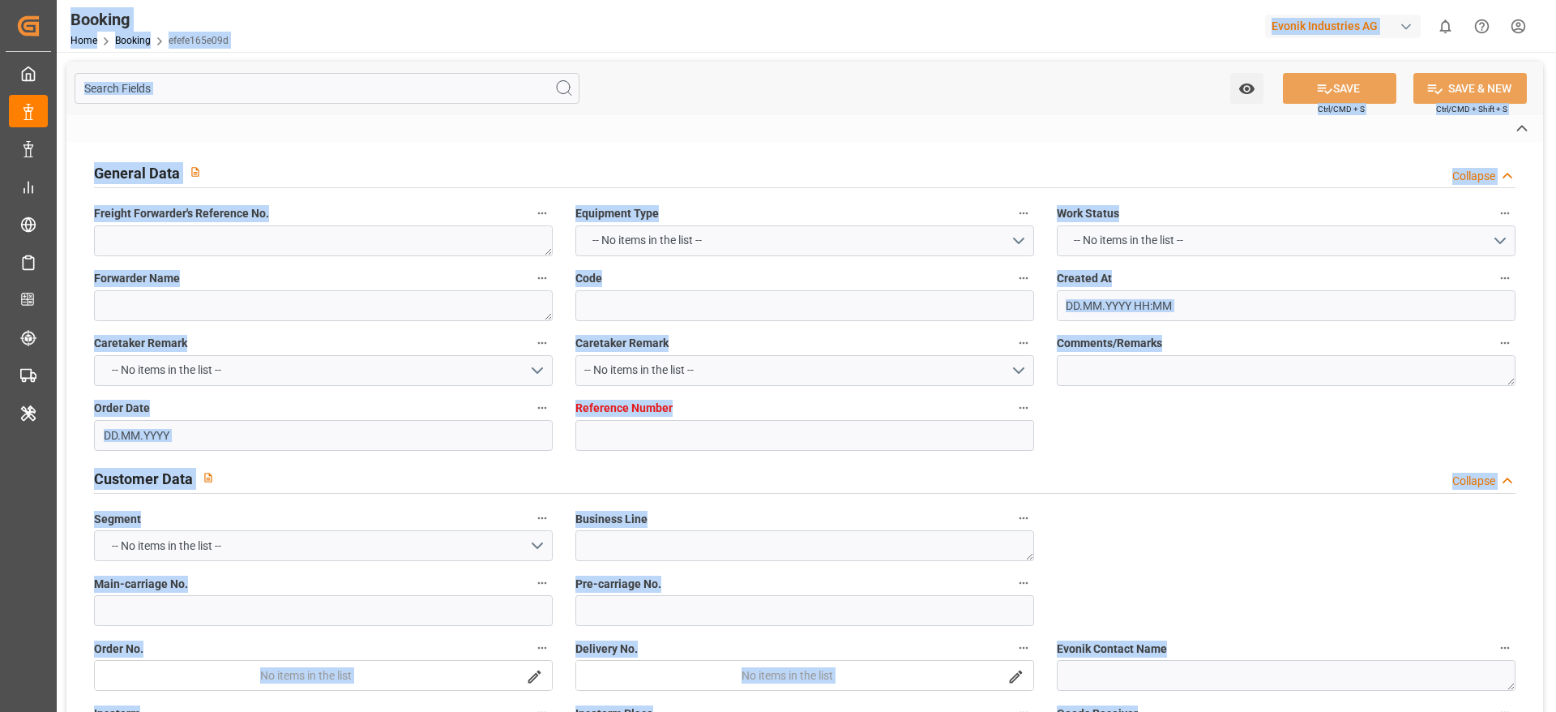
type input "7001224916"
type textarea "[EMAIL_ADDRESS][PERSON_NAME][DOMAIN_NAME]"
type textarea "CIF"
type textarea "[GEOGRAPHIC_DATA]"
type textarea "Essen"
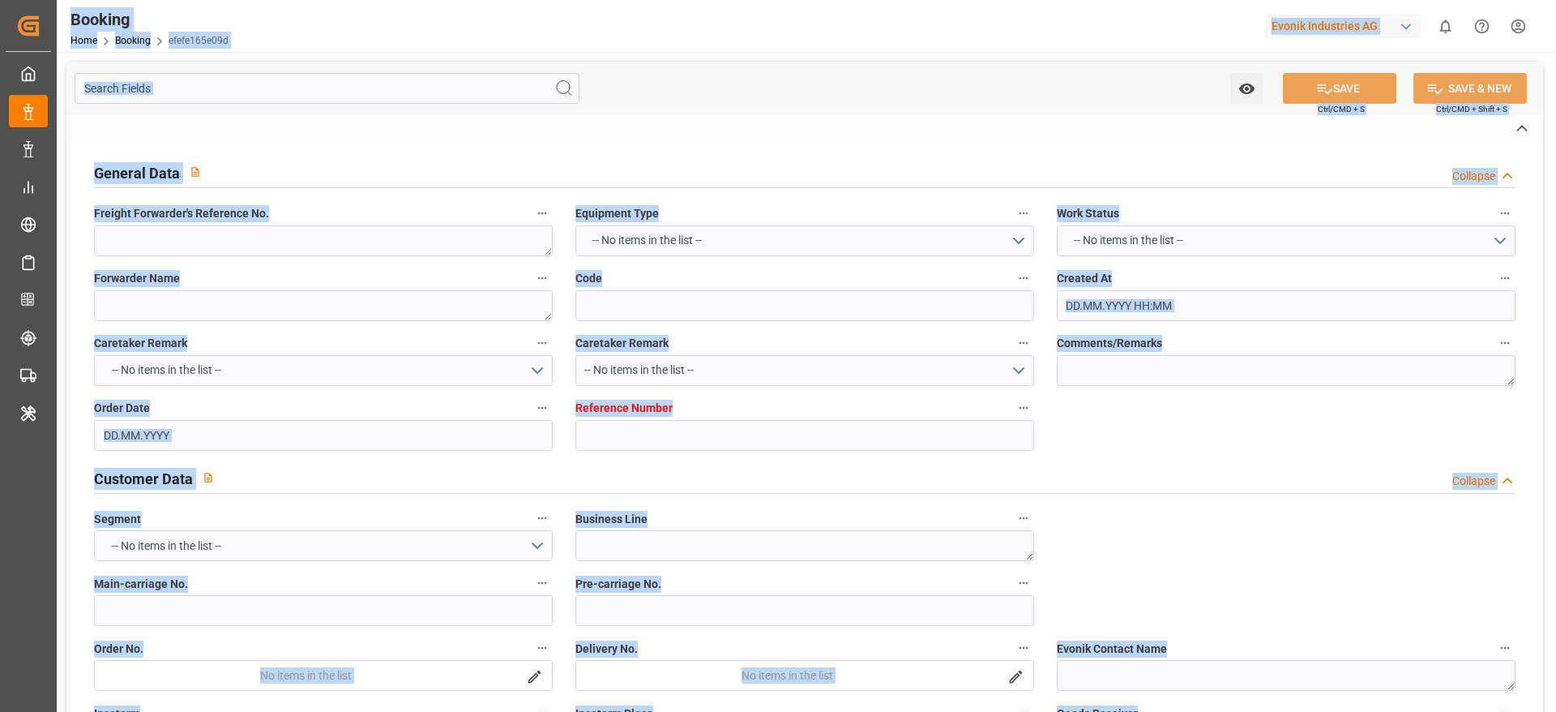
type textarea "TRHU1309884"
type input "MADRID MAERSK"
type input "HLCU"
type textarea "27779549"
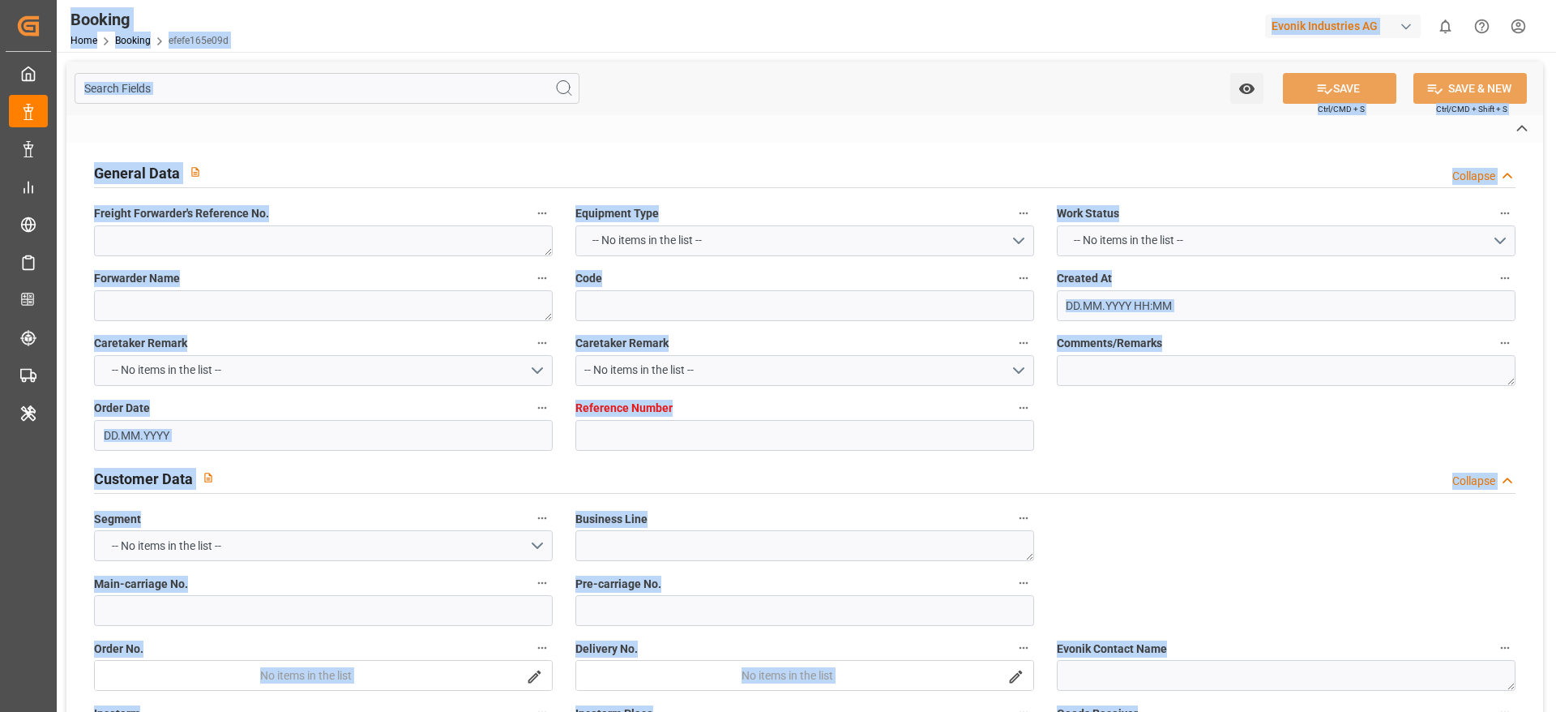
type input "[GEOGRAPHIC_DATA]"
type input "Busan"
type input "SHANGHAI PT"
type textarea "vesselName etd eta"
type textarea "INPUT_Evonik_Seeburger_IFTMIN_1003012651_20250801145955675.edi"
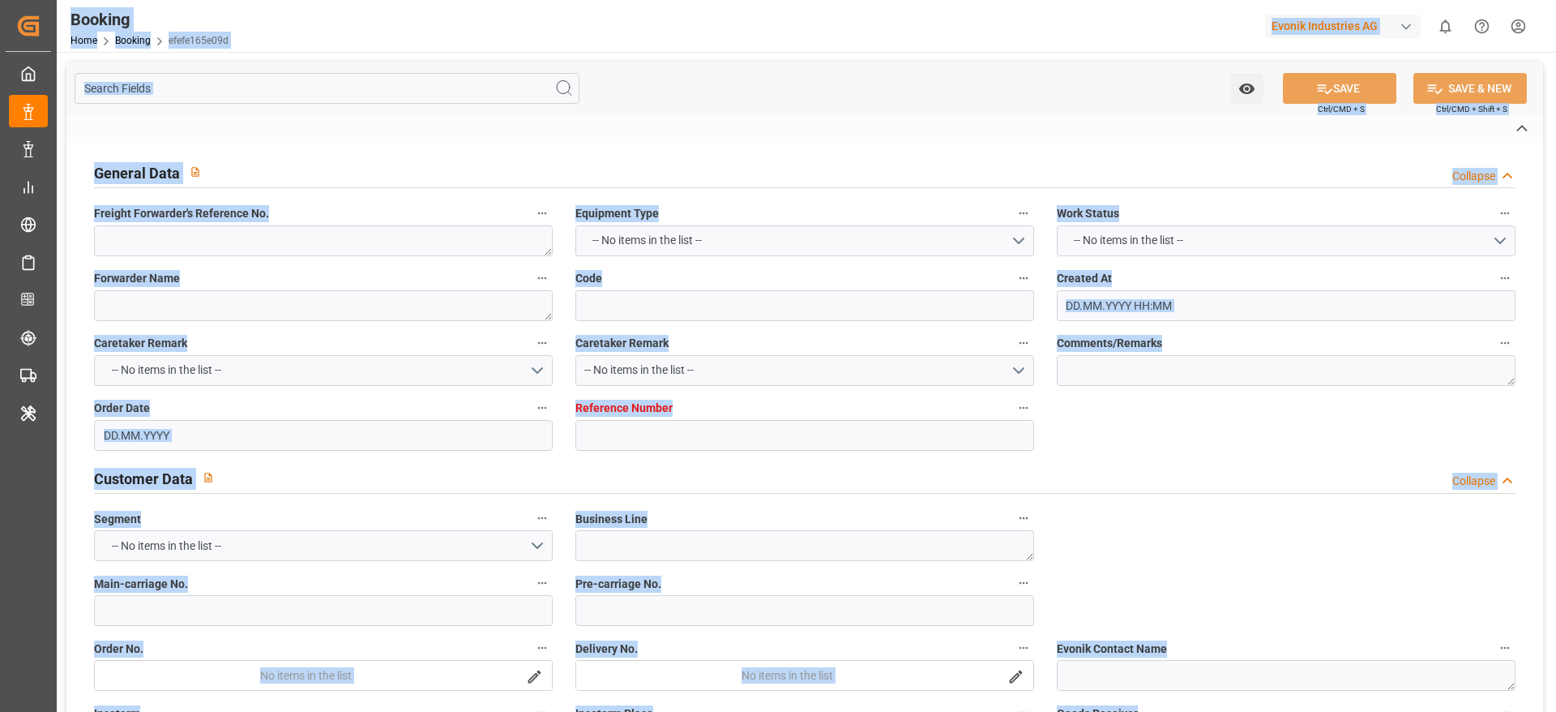
type textarea "NWC/[GEOGRAPHIC_DATA] [GEOGRAPHIC_DATA] Continent / [GEOGRAPHIC_DATA]-CS"
type textarea "INPUT_Evonik_Seeburger_IFTMIN_1002963833_20250717084804035.edi,INPUT_Evonik_See…"
type textarea "1003012651"
type textarea "Logward System"
type textarea "businessDivision-businessLine-"
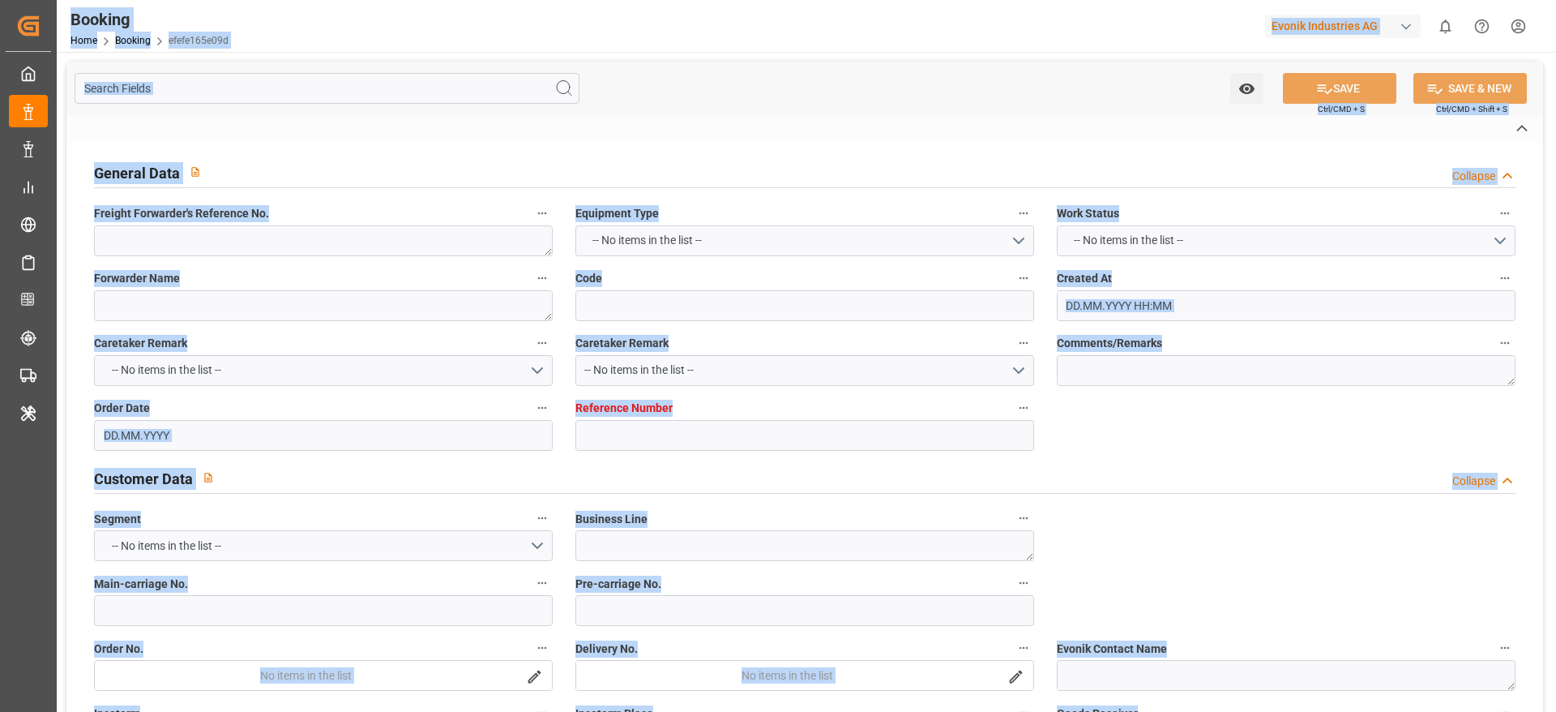
type textarea "IFTMIN"
type textarea "a011t00000LcJC5AAN"
type textarea "Yes"
type input "[GEOGRAPHIC_DATA]"
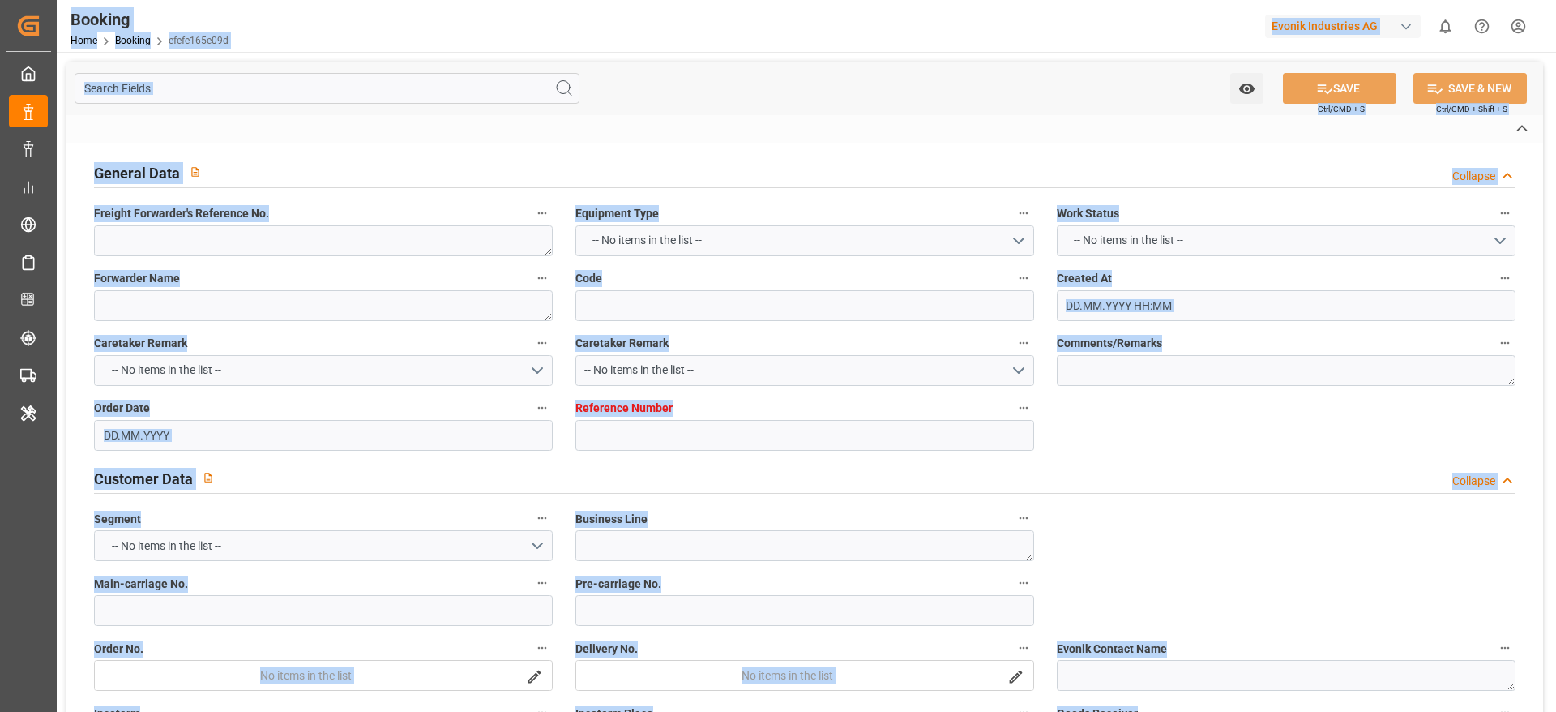
type input "[GEOGRAPHIC_DATA]"
type input "DE"
type input "TRUCK"
type input "[GEOGRAPHIC_DATA]"
type input "DE"
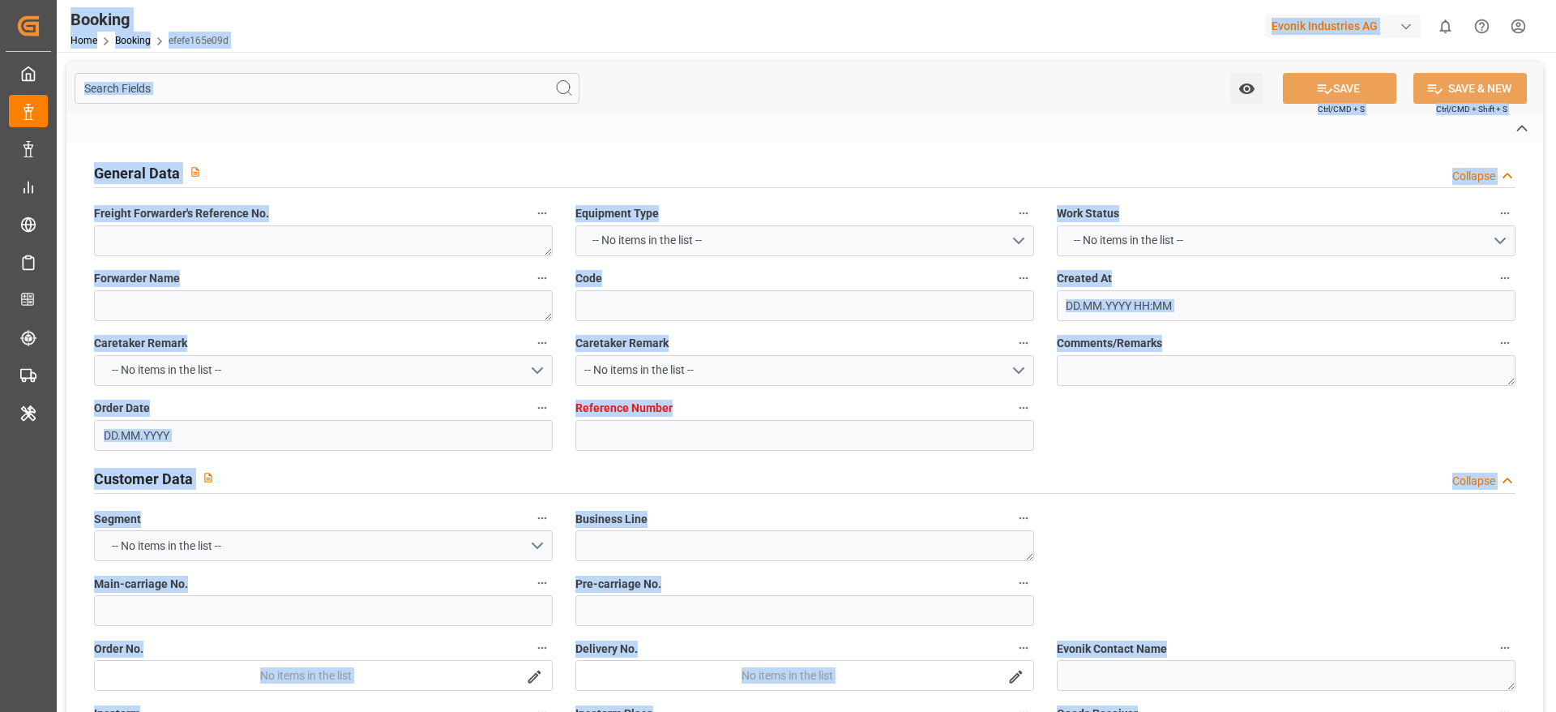
type input "BARGE"
type input "532E"
type input "VESSEL"
type input "COCHRANE"
type input "539E"
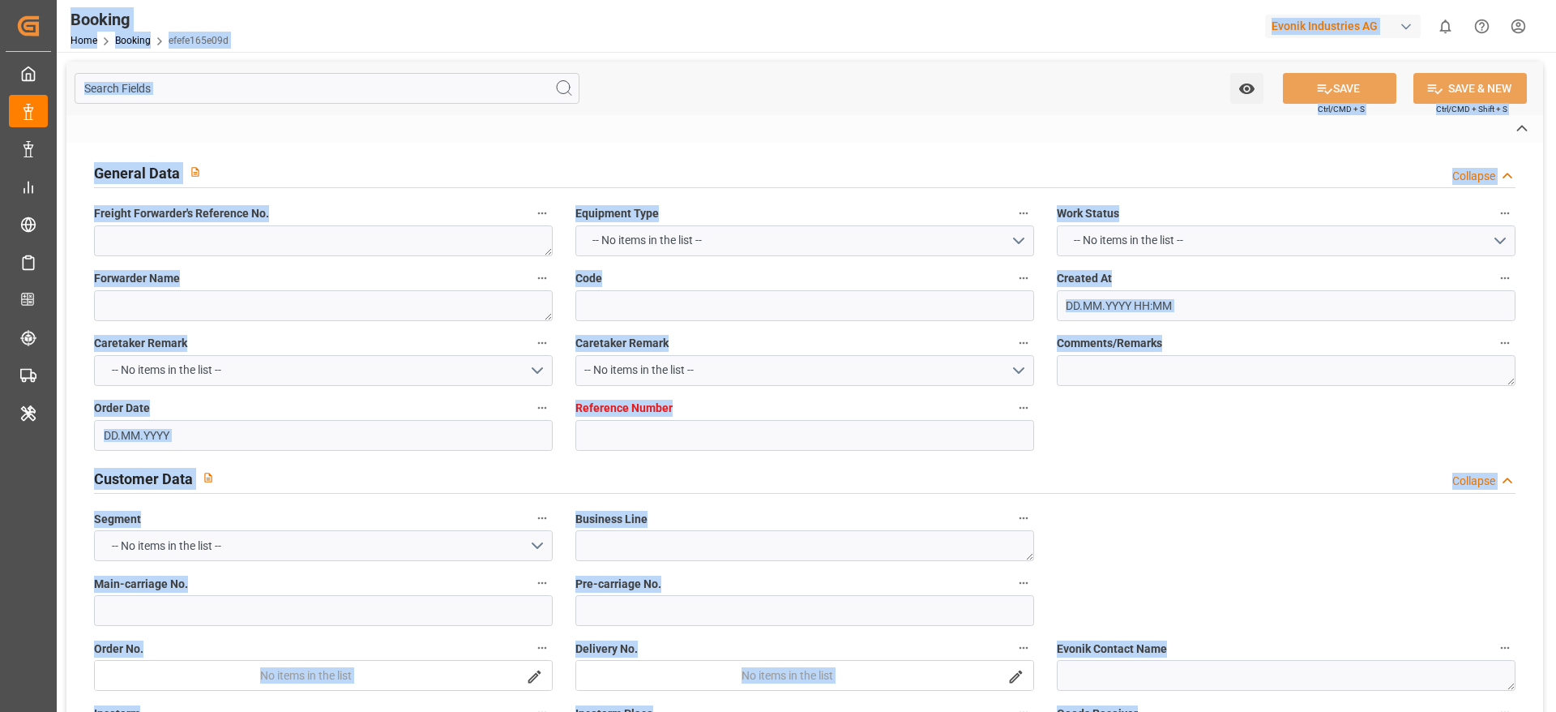
type input "COCHRANE"
type input "TRUCK"
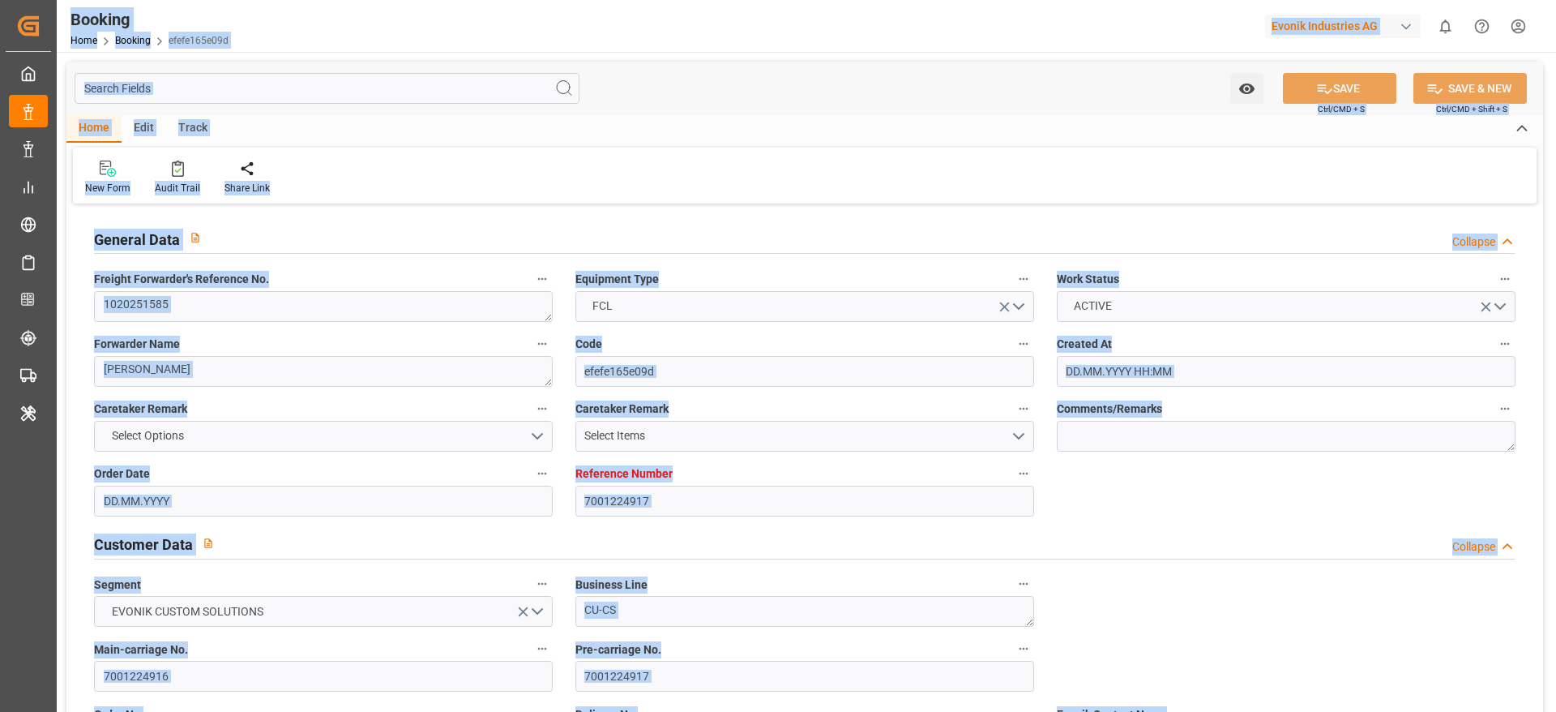
type input "7001224917"
type input "9778791"
type input "Hapag [PERSON_NAME]"
type input "Hapag [PERSON_NAME] Aktiengesellschaft"
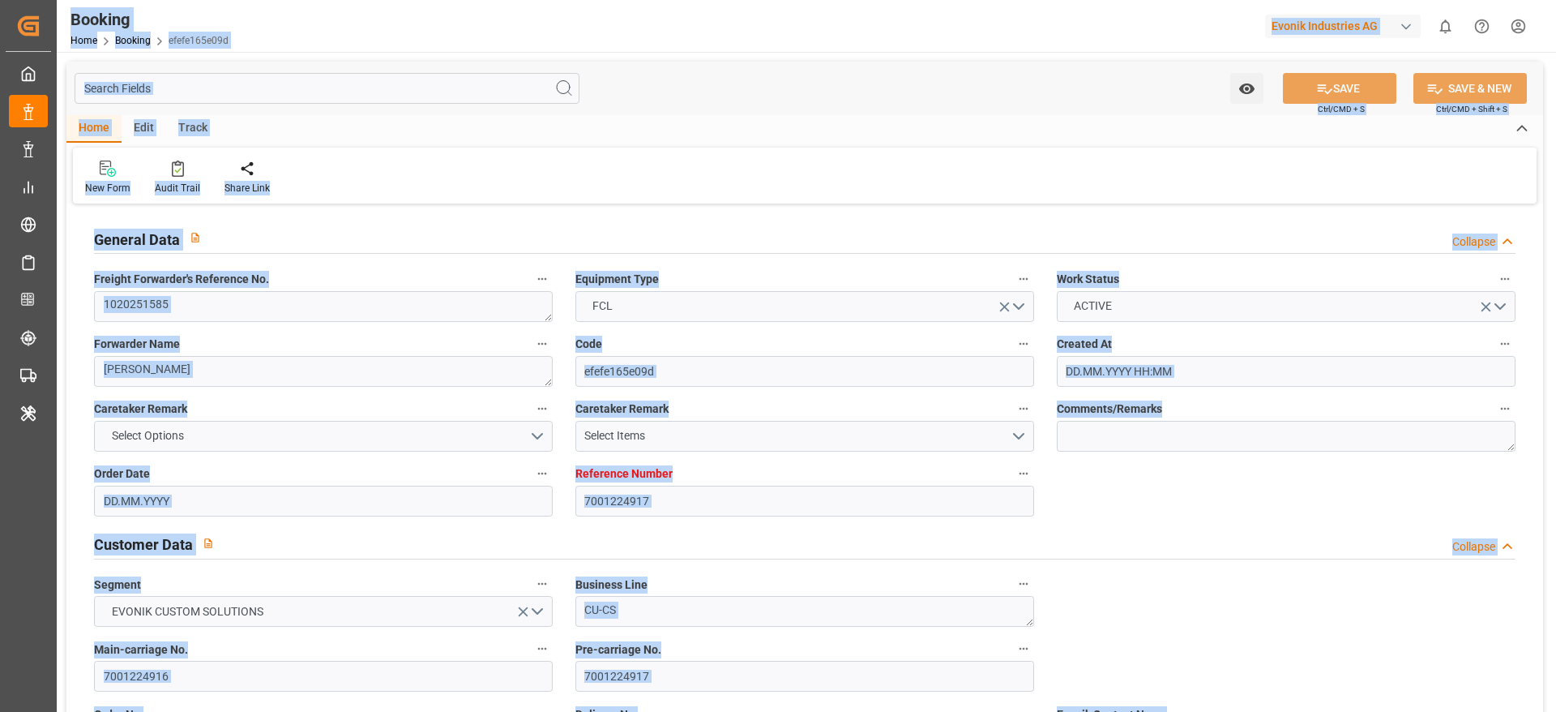
type input "NLRTM"
type input "KRPUS"
type input "CNSHG"
type input "0"
type input "NLRTM"
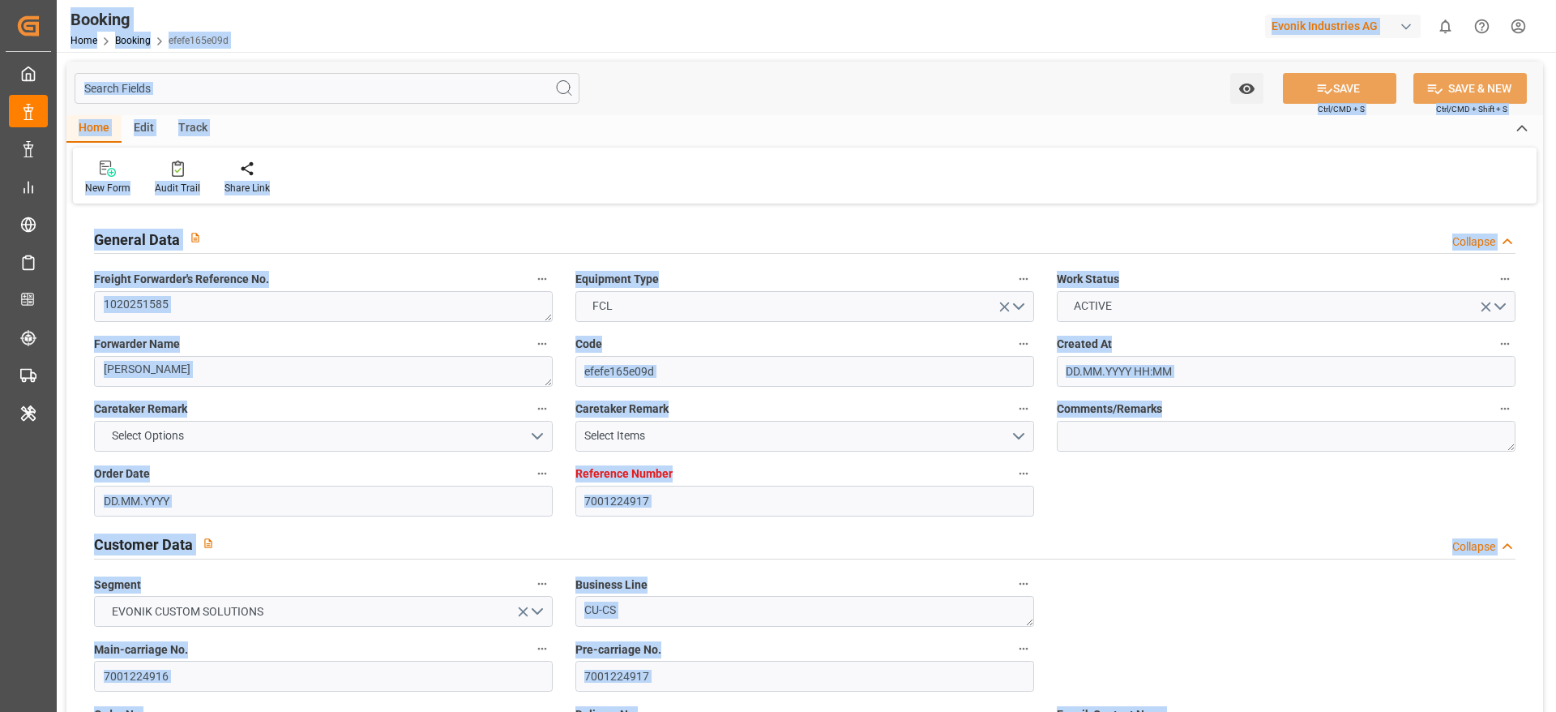
type input "KRPUS"
type input "9687540"
type input "[DATE] 06:50"
type input "[DATE]"
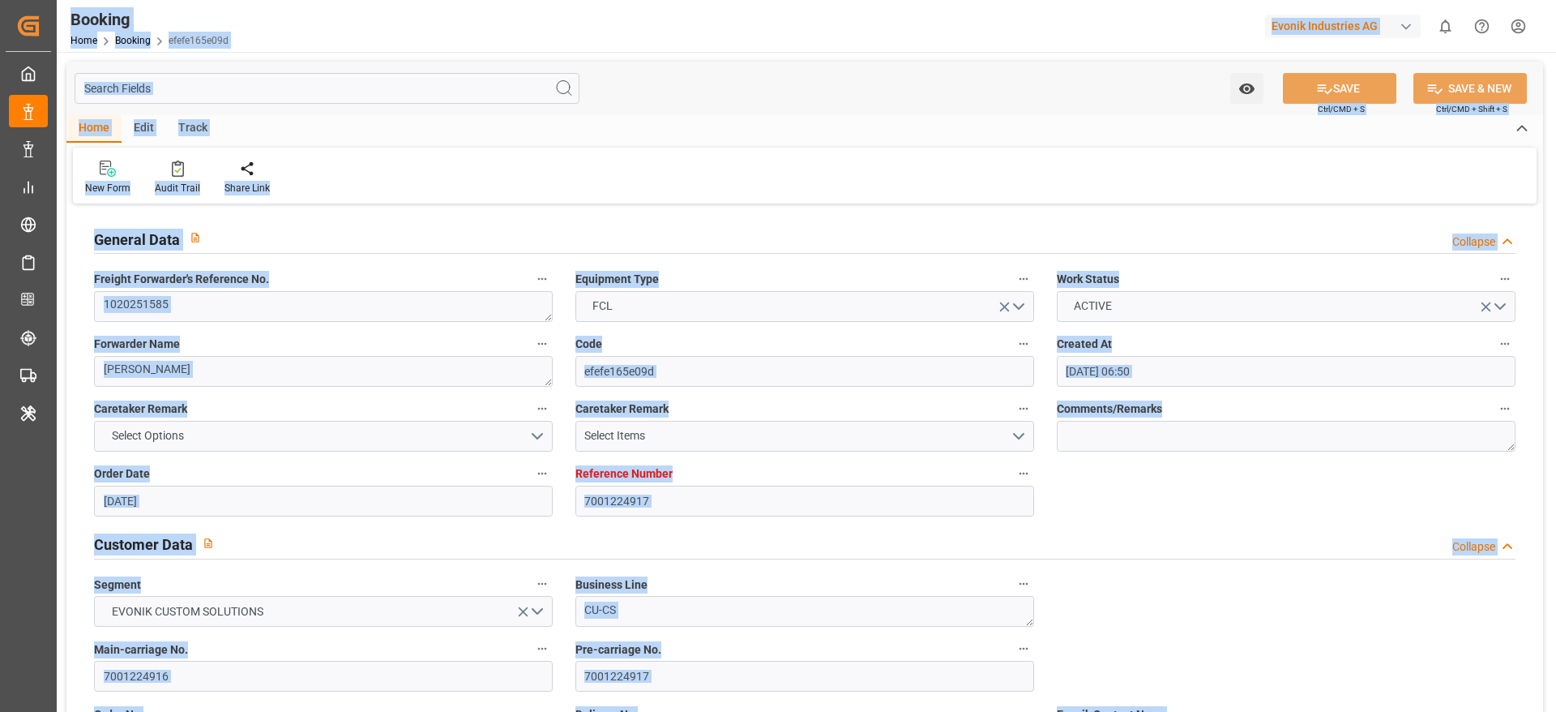
type input "[DATE]"
type input "[DATE] 00:00"
type input "[DATE] 10:00"
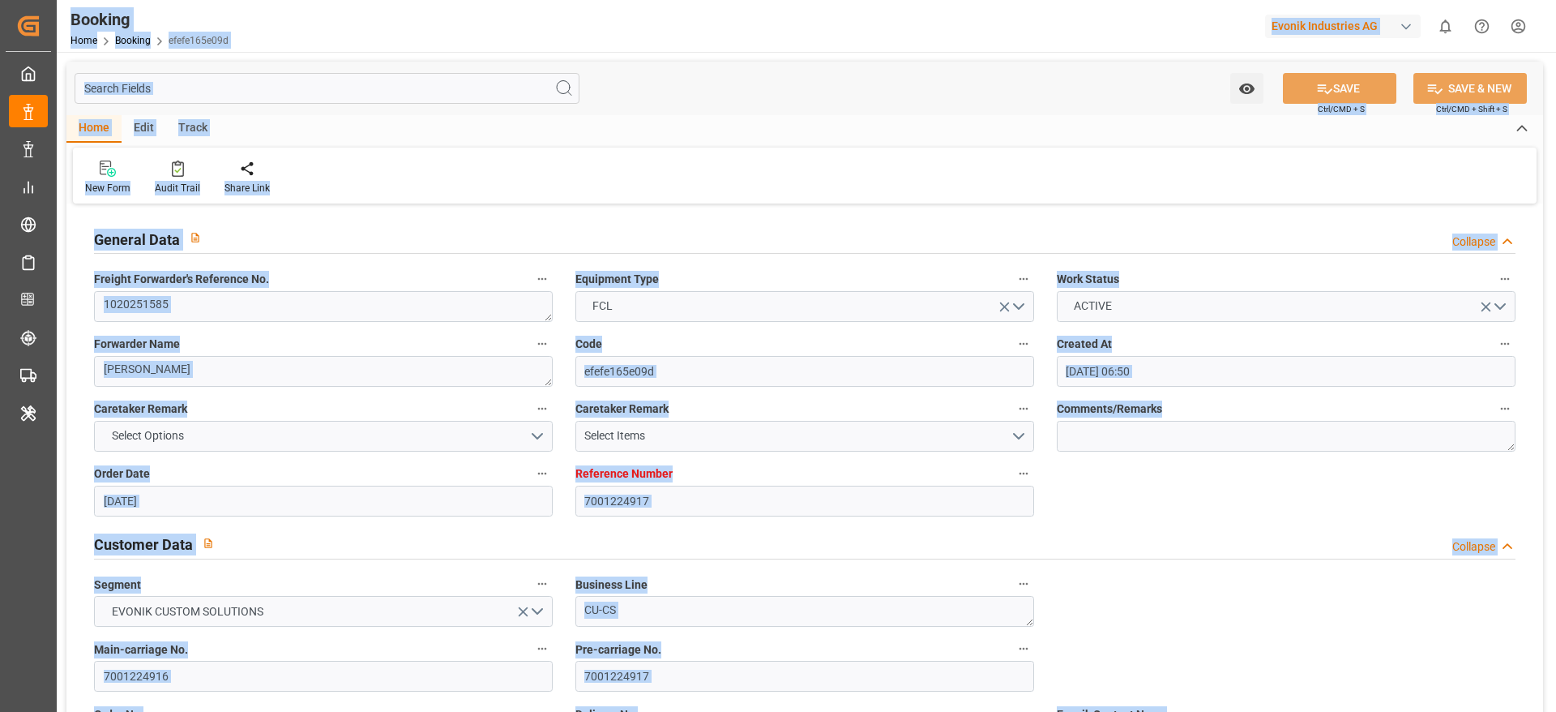
type input "[DATE] 12:10"
type input "[DATE] 15:00"
type input "[DATE] 00:00"
type input "[DATE] 01:30"
type input "[DATE] 00:00"
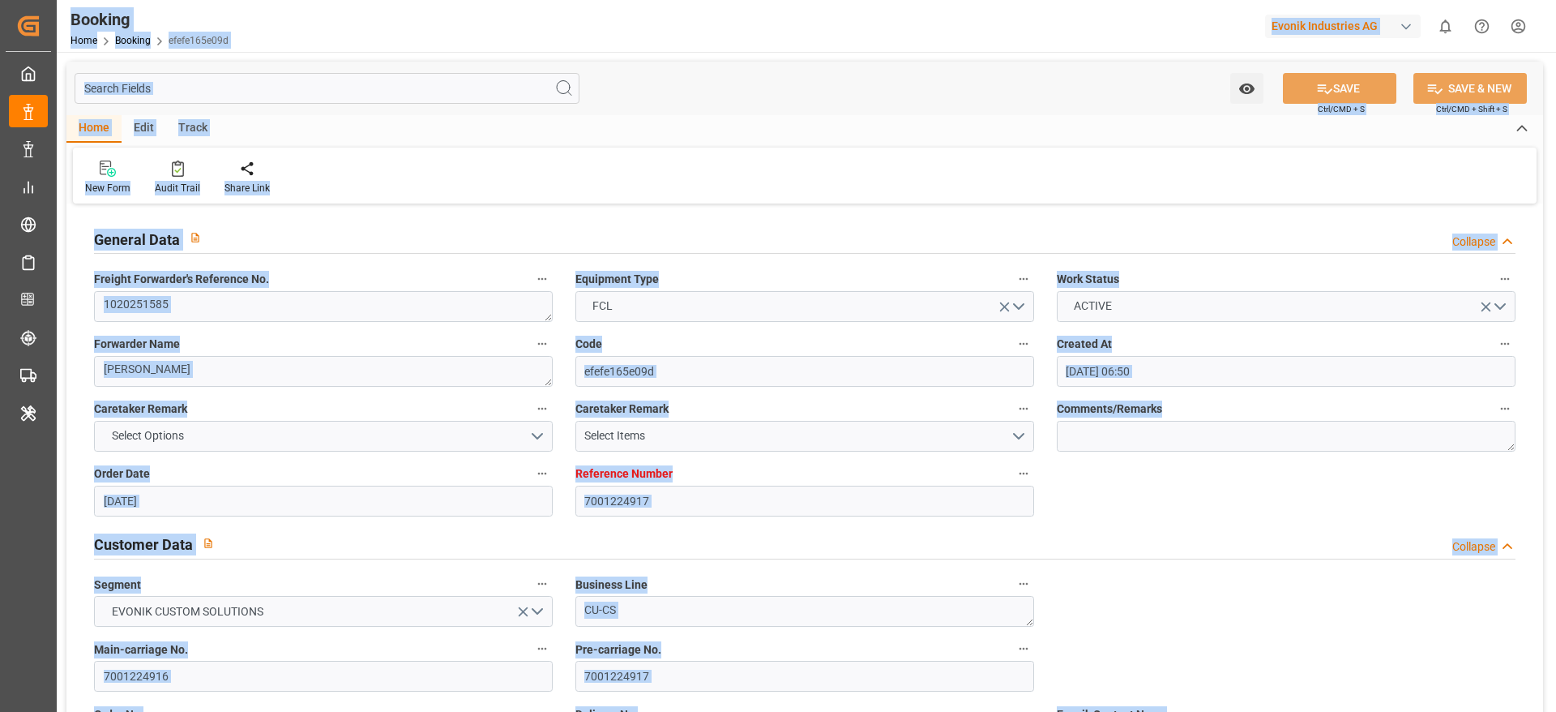
type input "[DATE] 05:00"
type input "[DATE] 00:00"
type input "[DATE]"
type input "[DATE] 08:09"
type input "[DATE]"
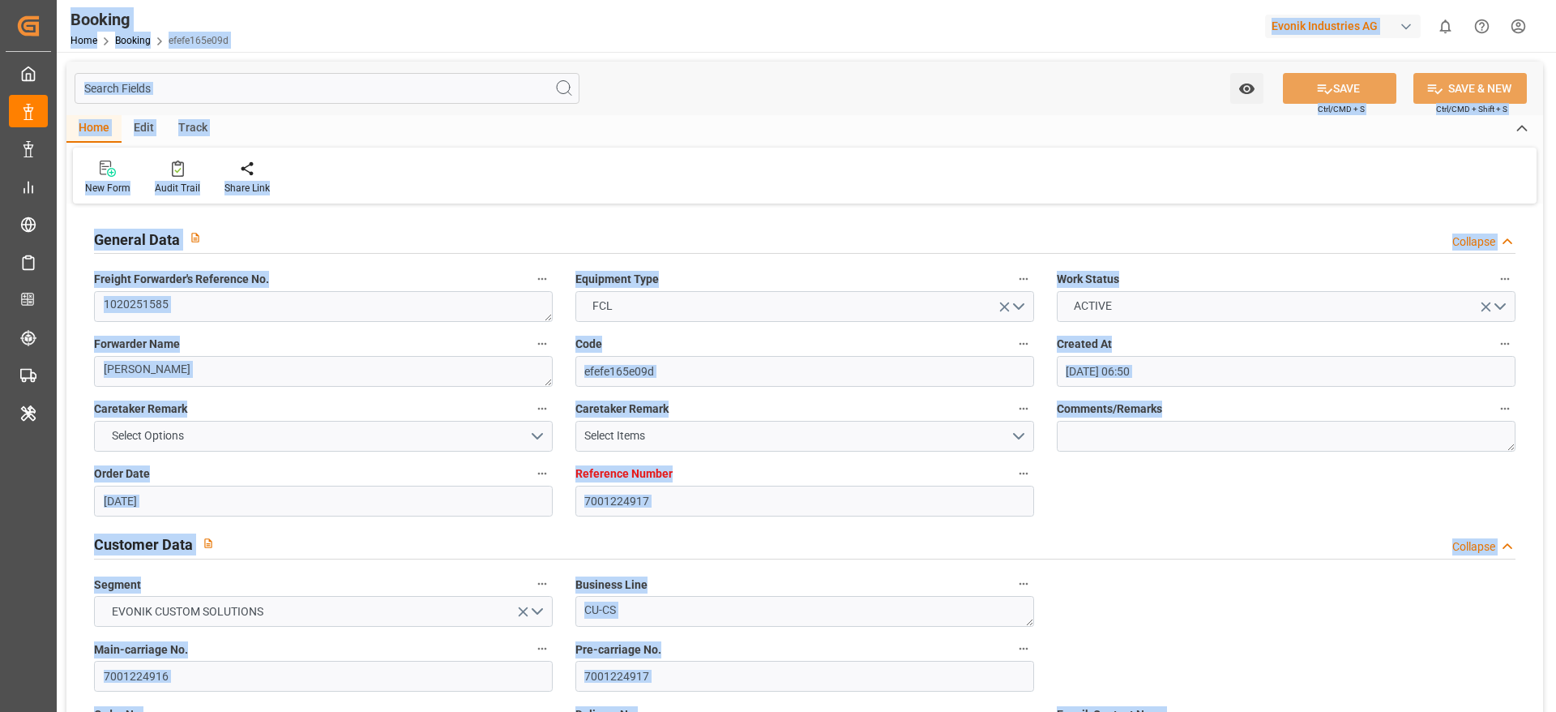
type input "[DATE] 10:23"
type input "[DATE] 19:31"
type input "[DATE] 02:16"
type input "[DATE] 11:09"
type input "[DATE] 01:30"
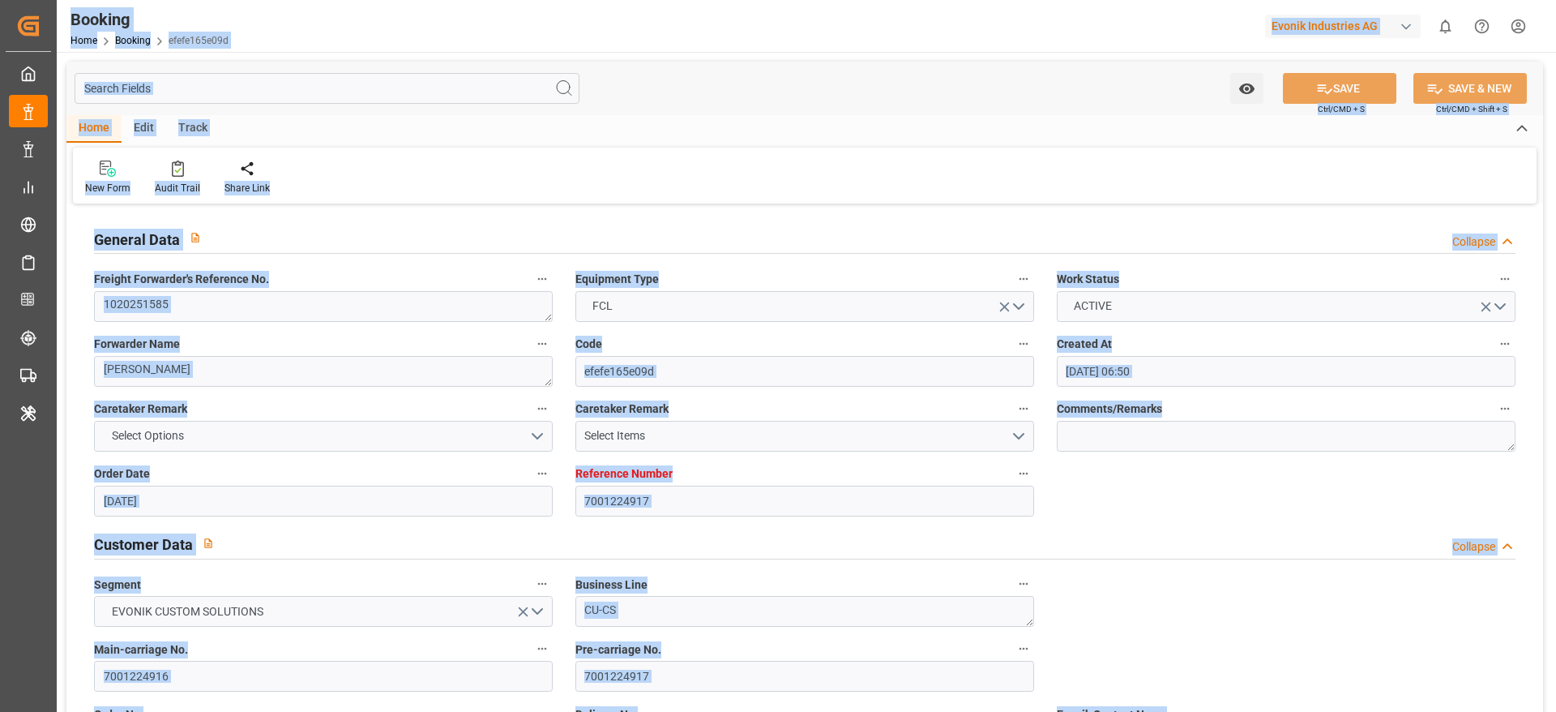
type input "[DATE] 10:32"
type input "[DATE] 05:00"
type input "[DATE] 15:00"
type input "[DATE] 04:33"
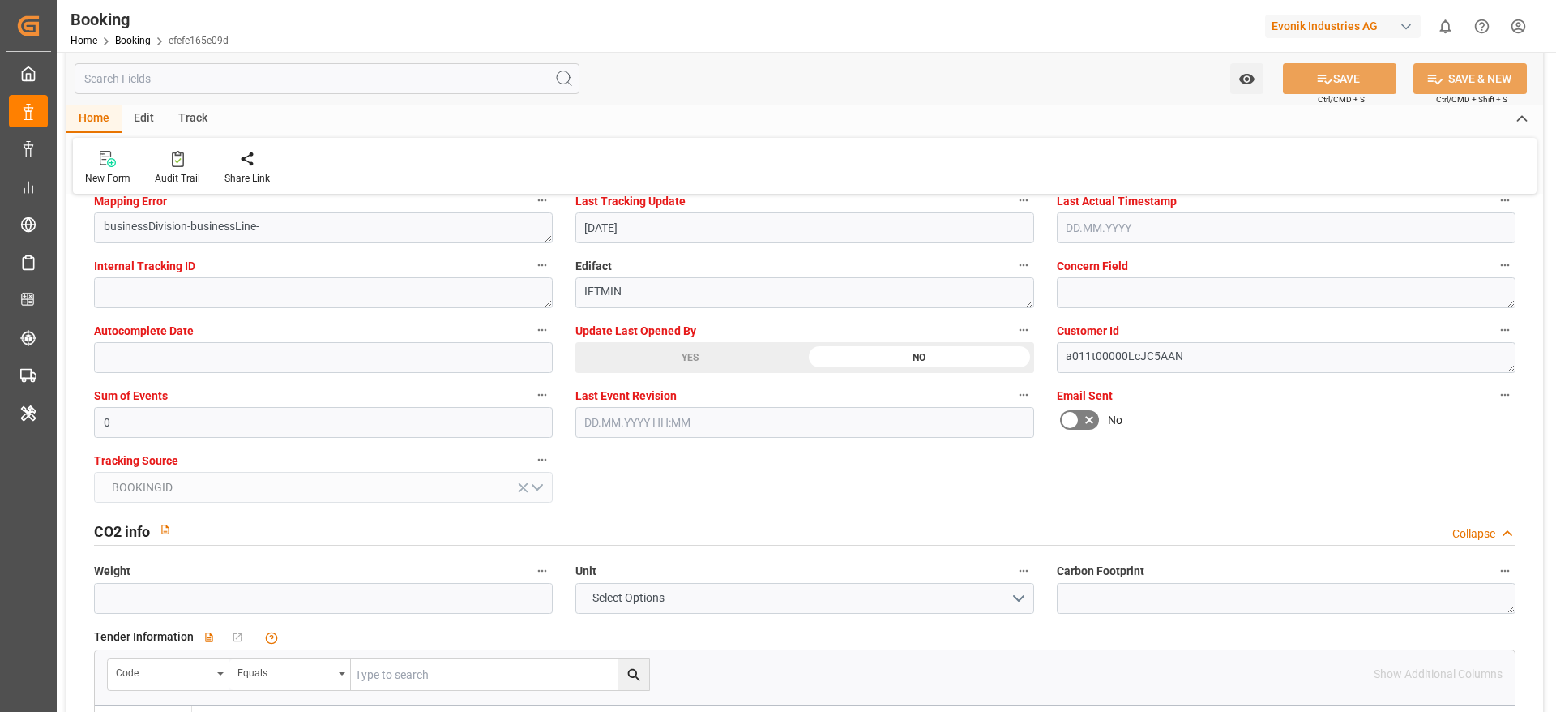
scroll to position [3188, 0]
